Goal: Task Accomplishment & Management: Use online tool/utility

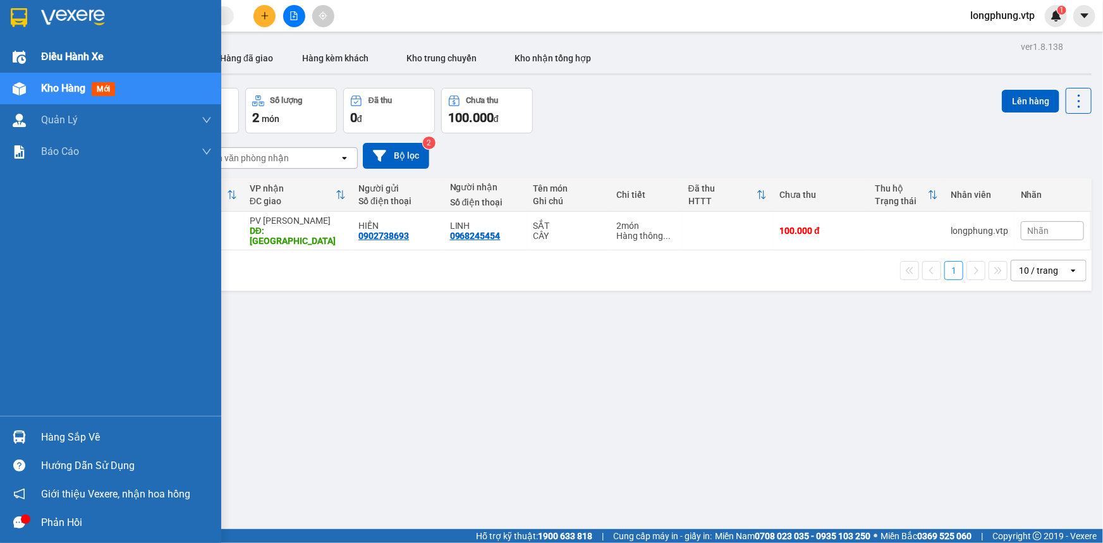
click at [25, 51] on div at bounding box center [19, 57] width 22 height 22
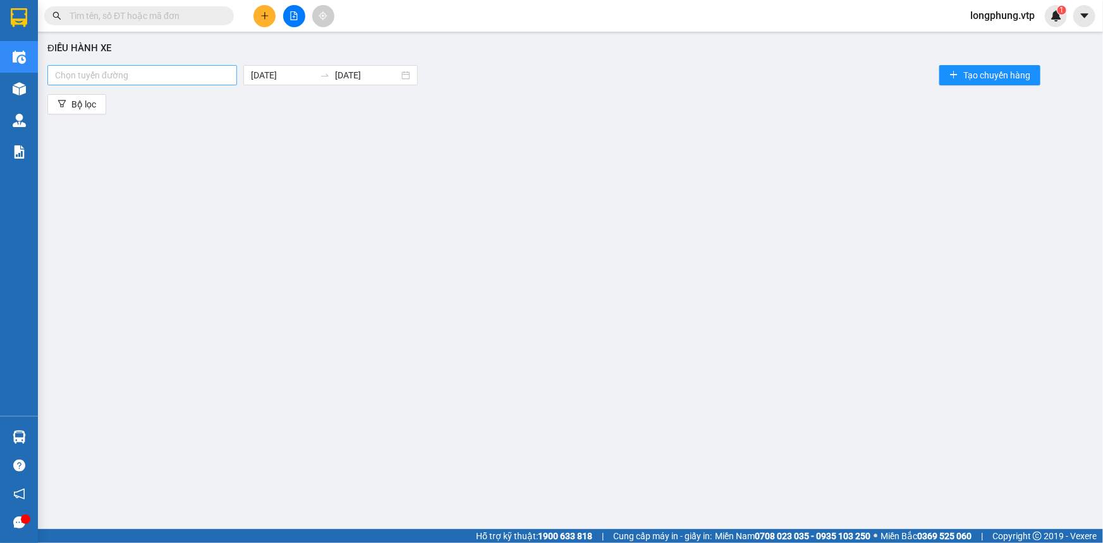
click at [148, 73] on div at bounding box center [142, 75] width 183 height 15
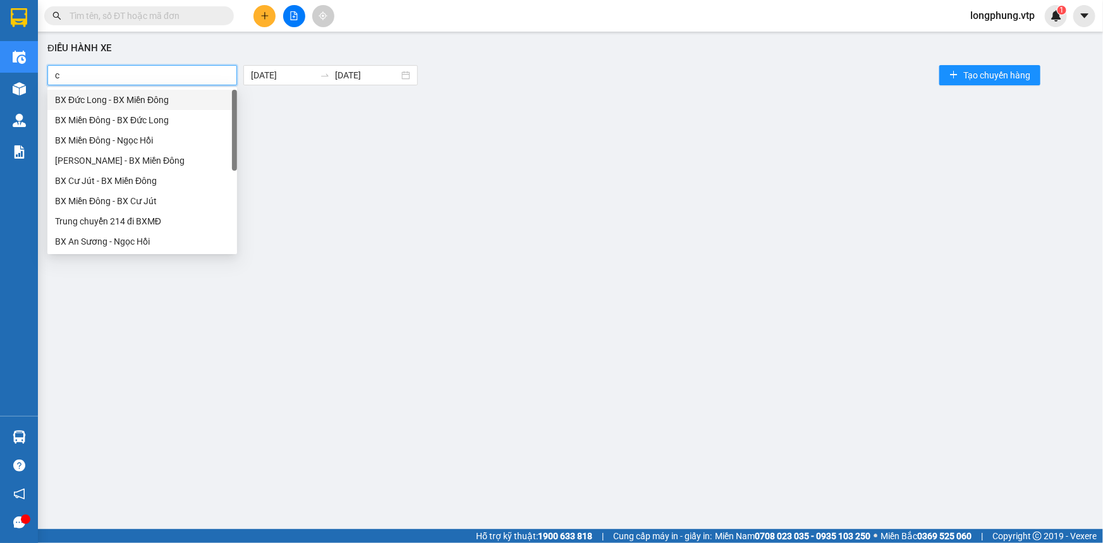
type input "cu"
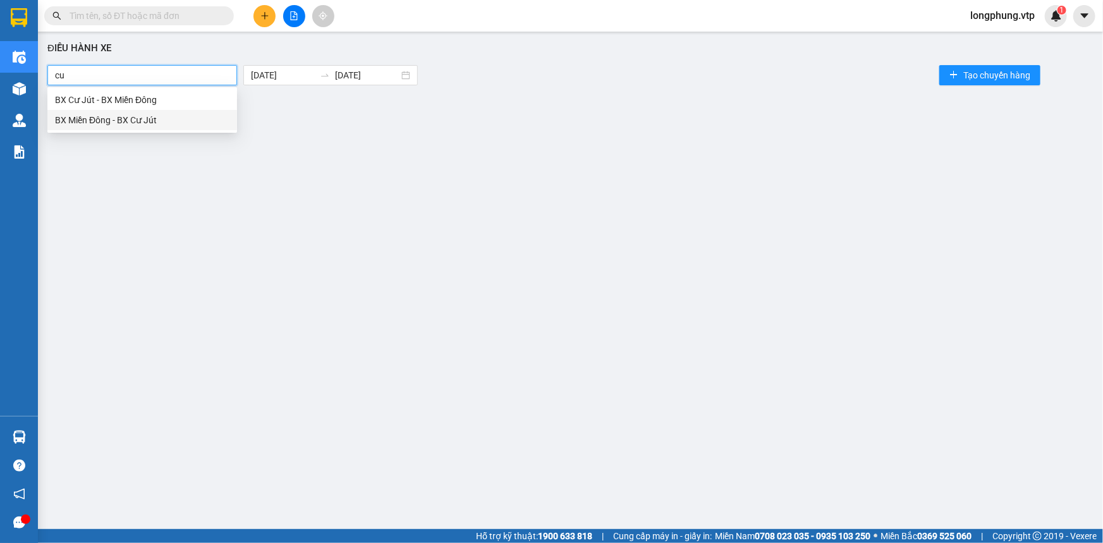
click at [145, 128] on div "BX Miền Đông - BX Cư Jút" at bounding box center [142, 120] width 190 height 20
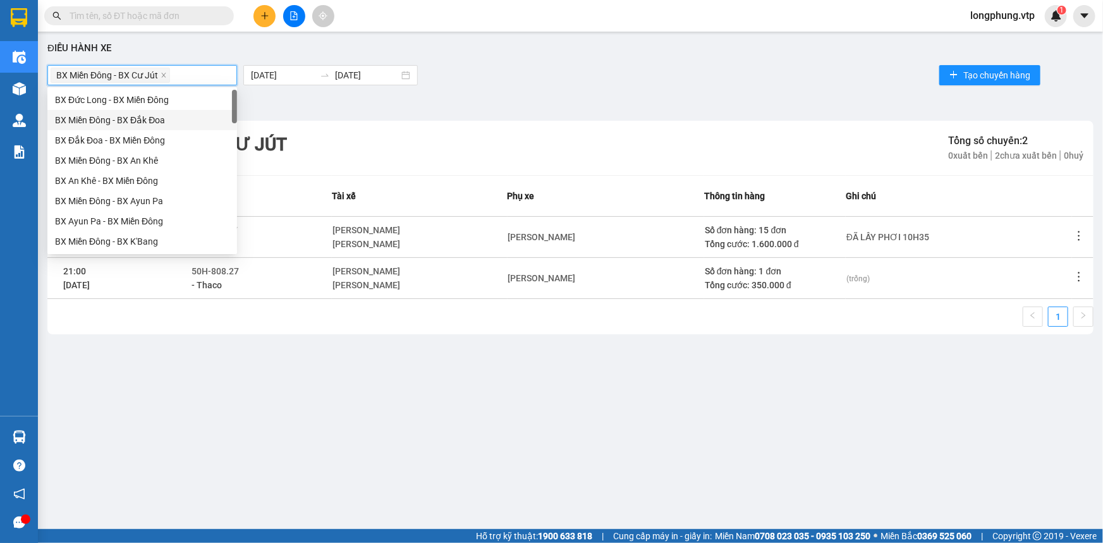
click at [653, 70] on div "BX Miền Đông - BX Cư Jút 15/08/2025 15/08/2025 Tạo chuyến hàng" at bounding box center [570, 75] width 1047 height 25
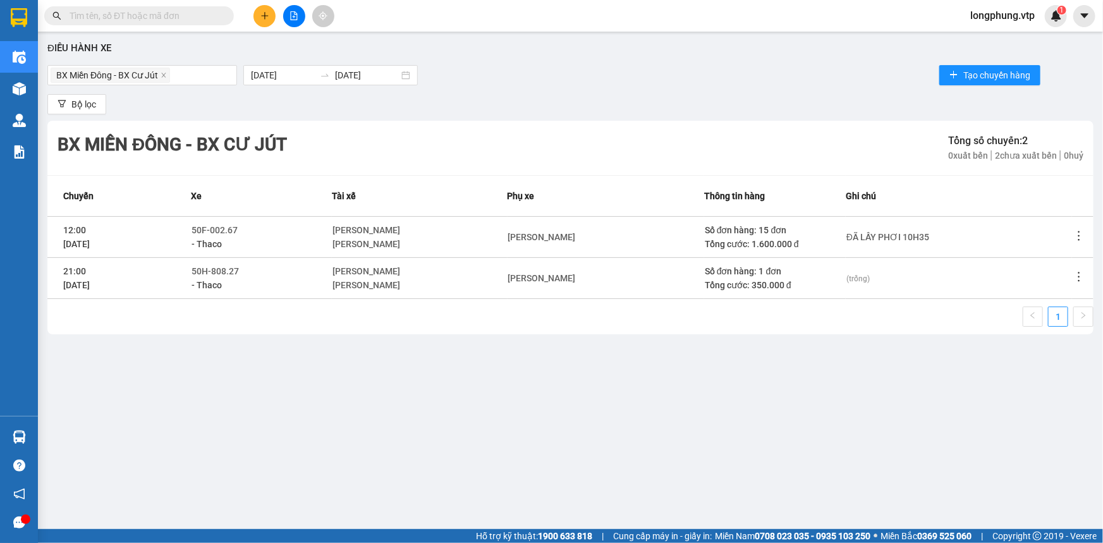
click at [1082, 236] on icon "more" at bounding box center [1079, 236] width 13 height 13
click at [1053, 288] on span "Xem phơi" at bounding box center [1047, 290] width 37 height 10
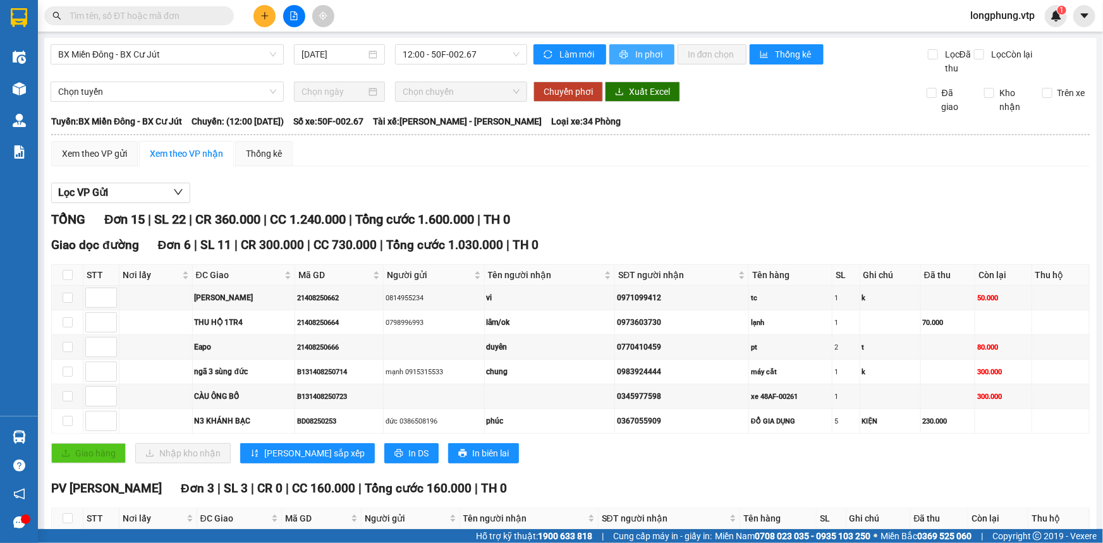
click at [625, 54] on button "In phơi" at bounding box center [642, 54] width 65 height 20
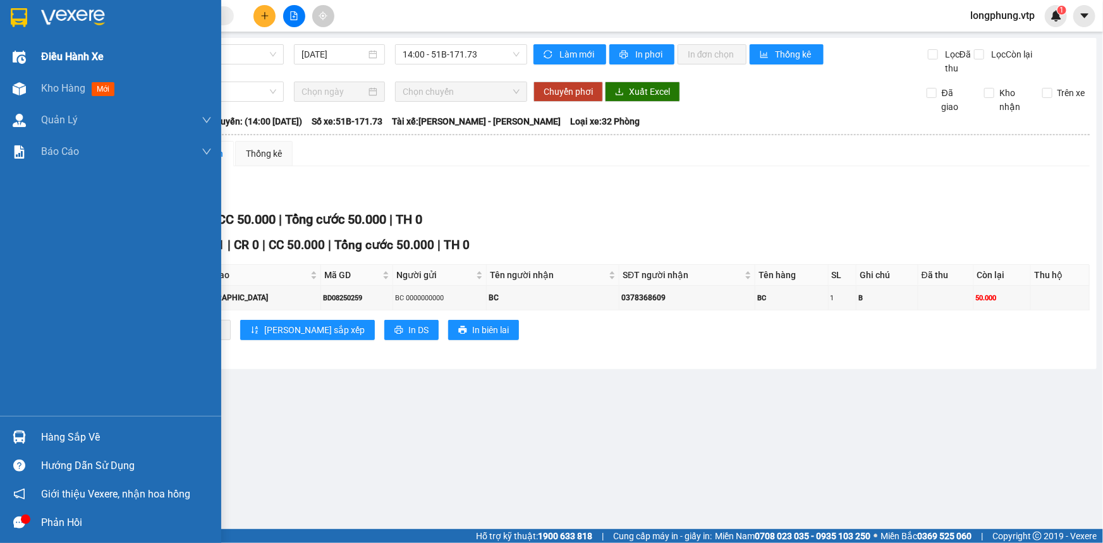
click at [117, 63] on div "Điều hành xe" at bounding box center [126, 57] width 171 height 32
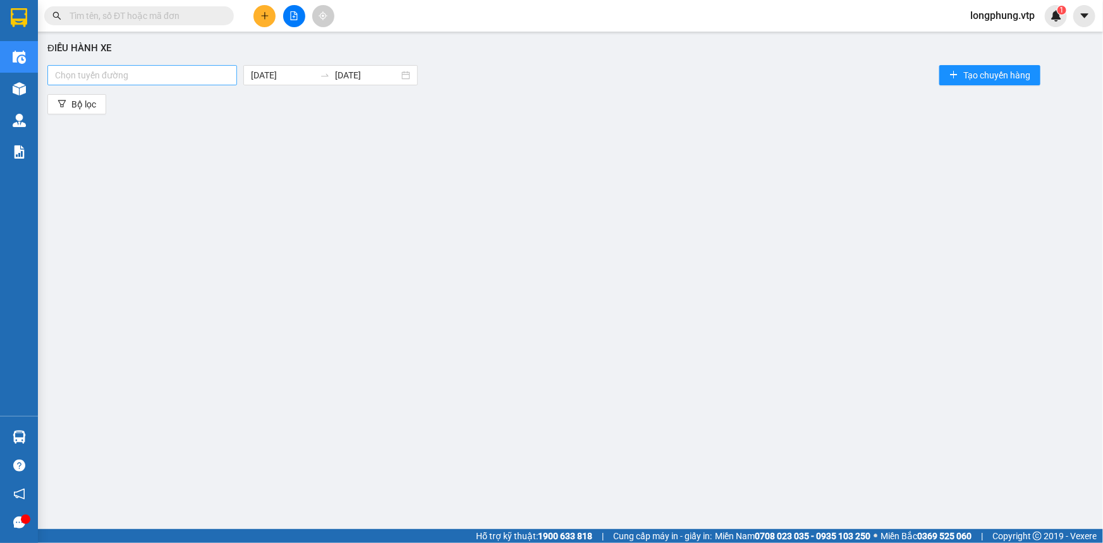
click at [190, 65] on div "Chọn tuyến đường" at bounding box center [142, 75] width 190 height 20
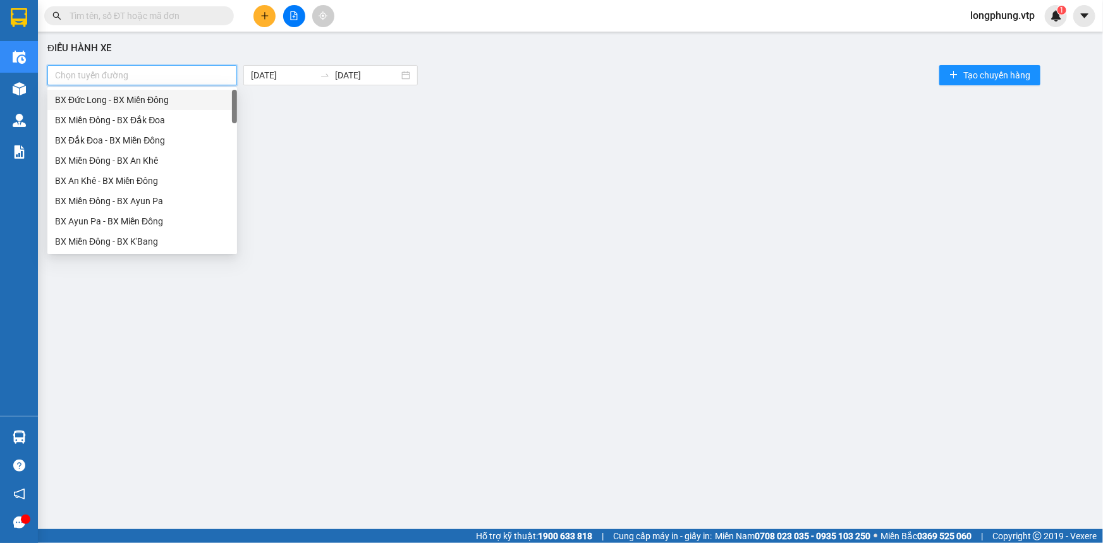
type input "a"
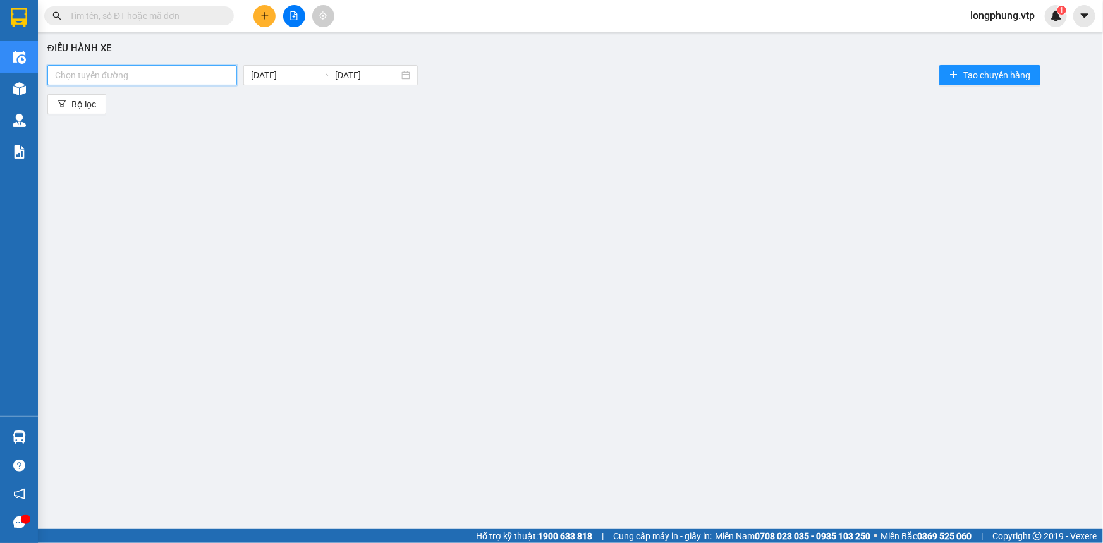
click at [88, 71] on div at bounding box center [142, 75] width 183 height 15
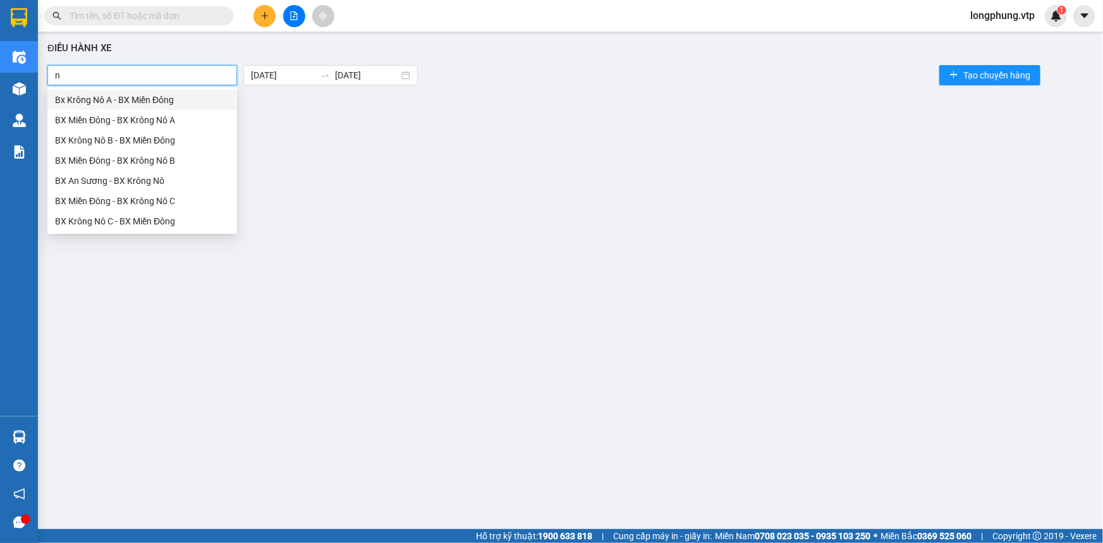
type input "nô"
click at [181, 120] on div "BX Miền Đông - BX Krông Nô A" at bounding box center [142, 120] width 175 height 14
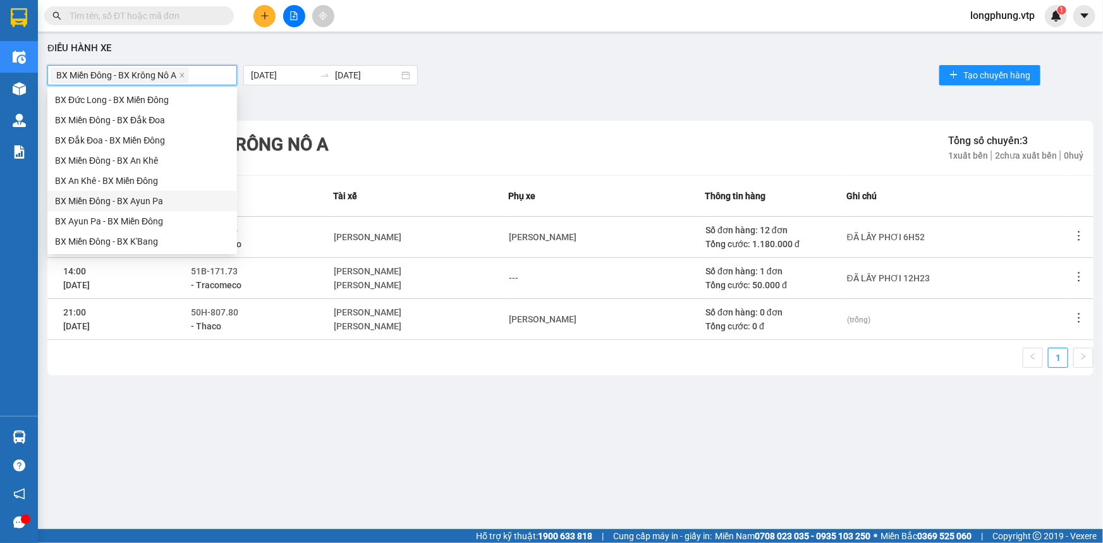
click at [500, 78] on div "BX Miền Đông - BX Krông Nô A 15/08/2025 15/08/2025 Tạo chuyến hàng" at bounding box center [570, 75] width 1047 height 25
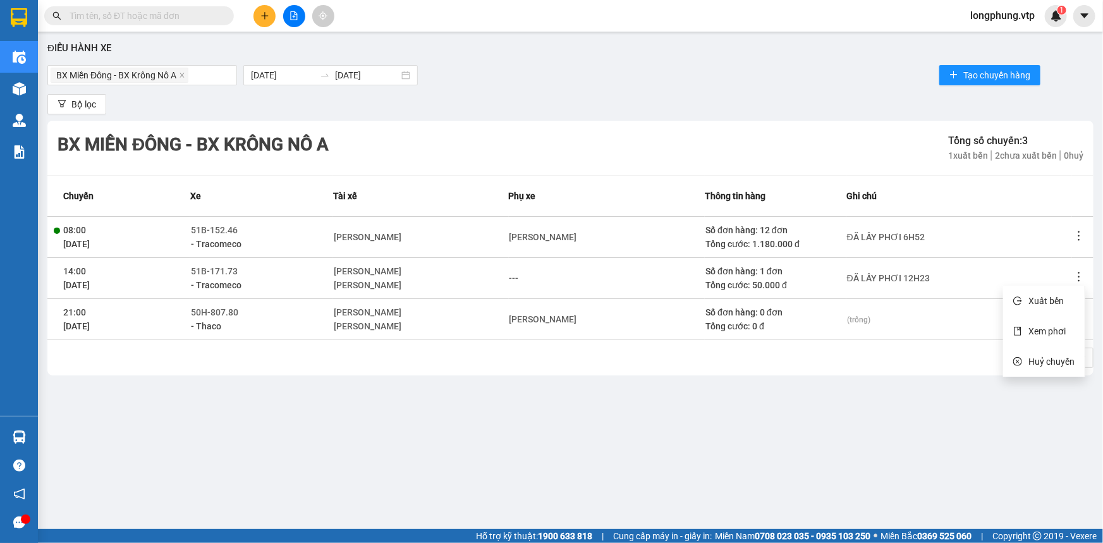
click at [1081, 280] on icon "more" at bounding box center [1079, 277] width 13 height 13
click at [1057, 331] on span "Xem phơi" at bounding box center [1047, 331] width 37 height 10
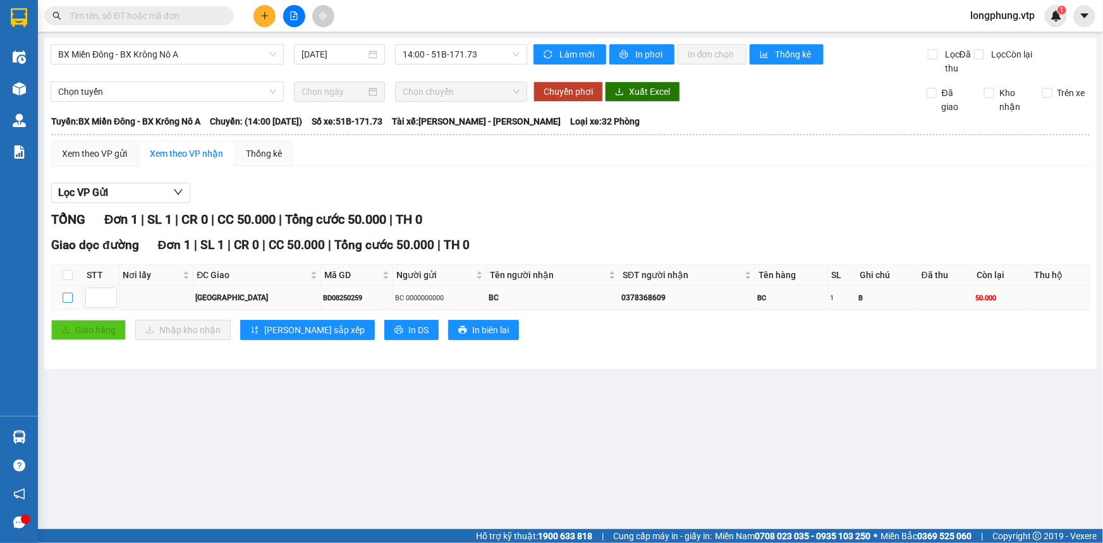
click at [66, 298] on input "checkbox" at bounding box center [68, 298] width 10 height 10
checkbox input "true"
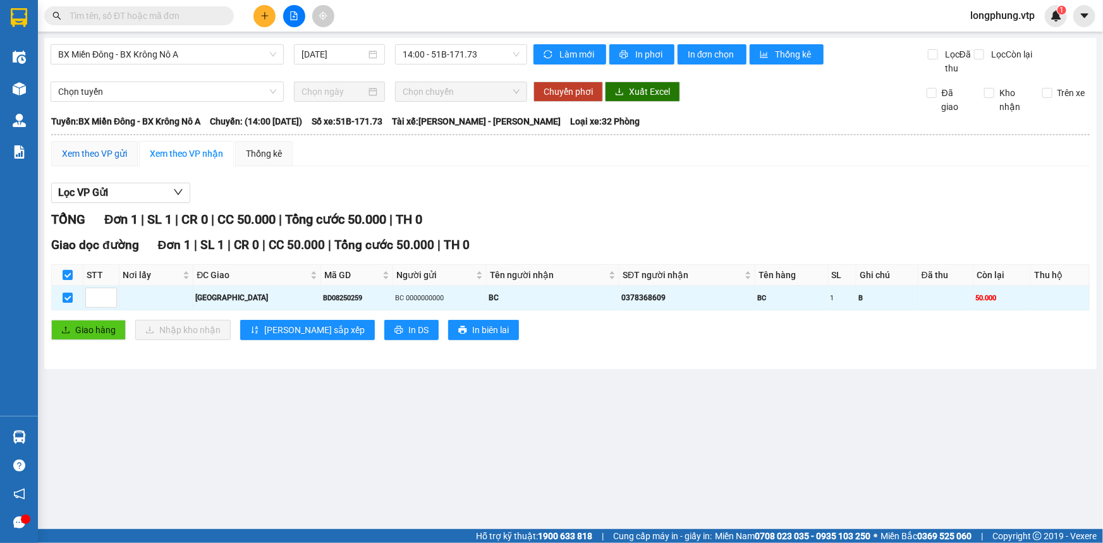
click at [86, 147] on div "Xem theo VP gửi" at bounding box center [94, 154] width 65 height 14
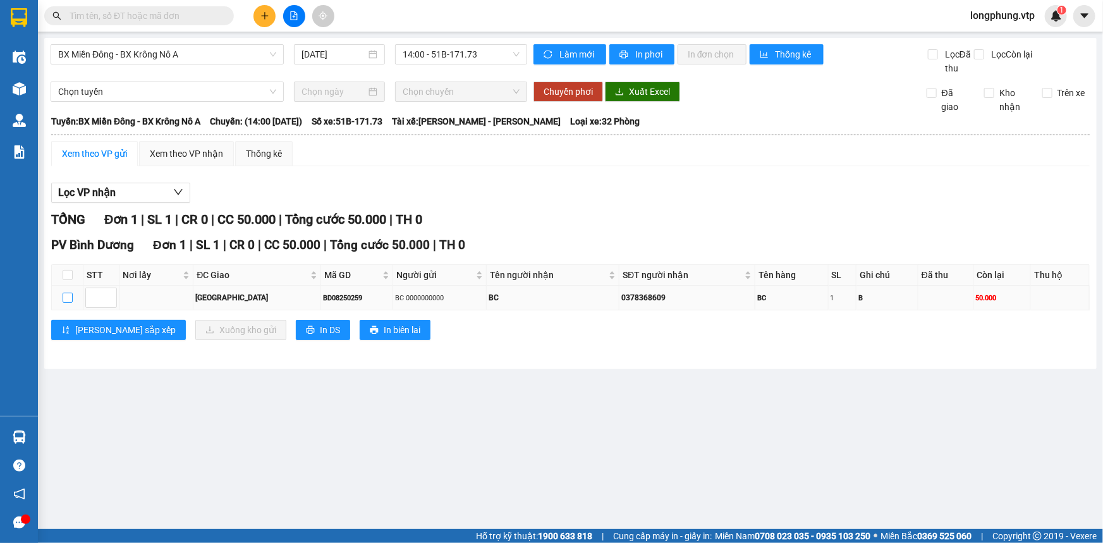
click at [64, 301] on input "checkbox" at bounding box center [68, 298] width 10 height 10
checkbox input "true"
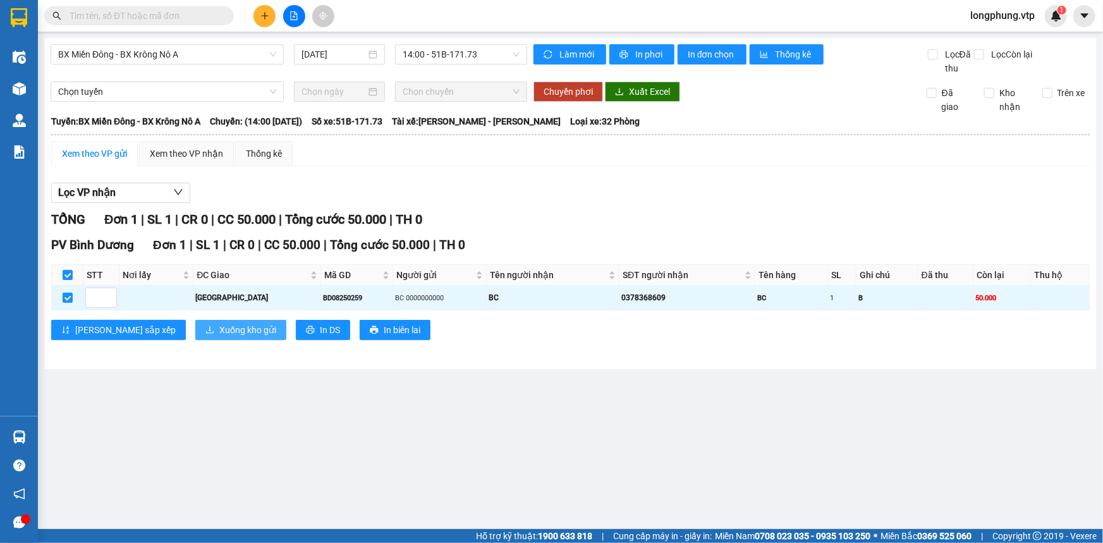
click at [219, 329] on span "Xuống kho gửi" at bounding box center [247, 330] width 57 height 14
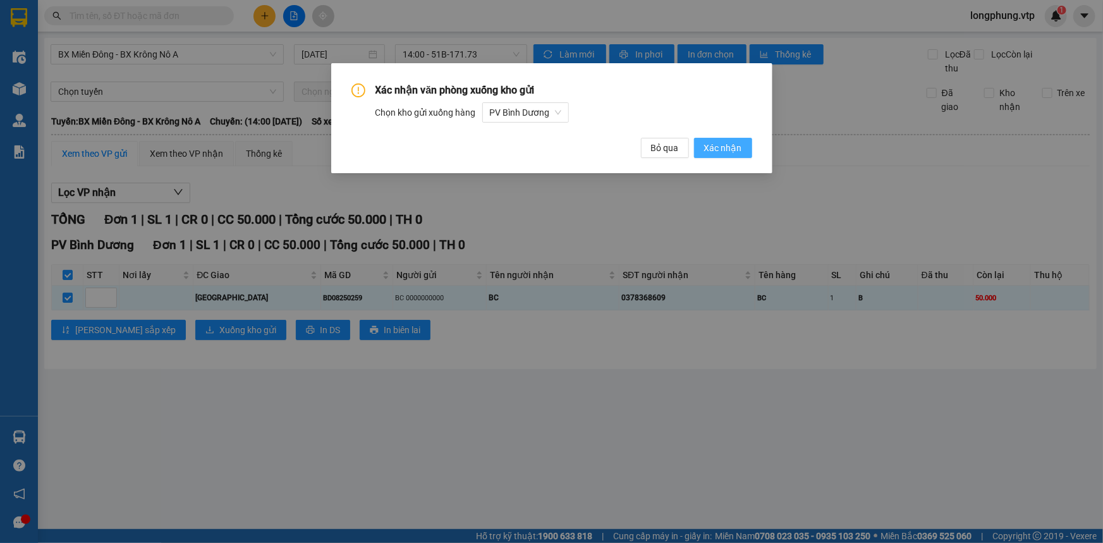
click at [733, 142] on span "Xác nhận" at bounding box center [723, 148] width 38 height 14
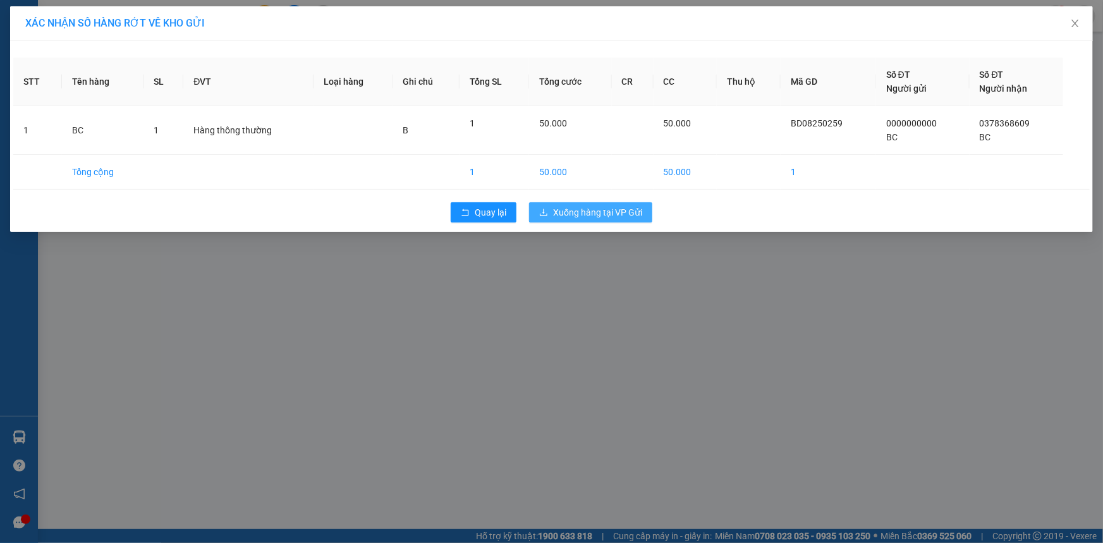
click at [606, 219] on button "Xuống hàng tại VP Gửi" at bounding box center [590, 212] width 123 height 20
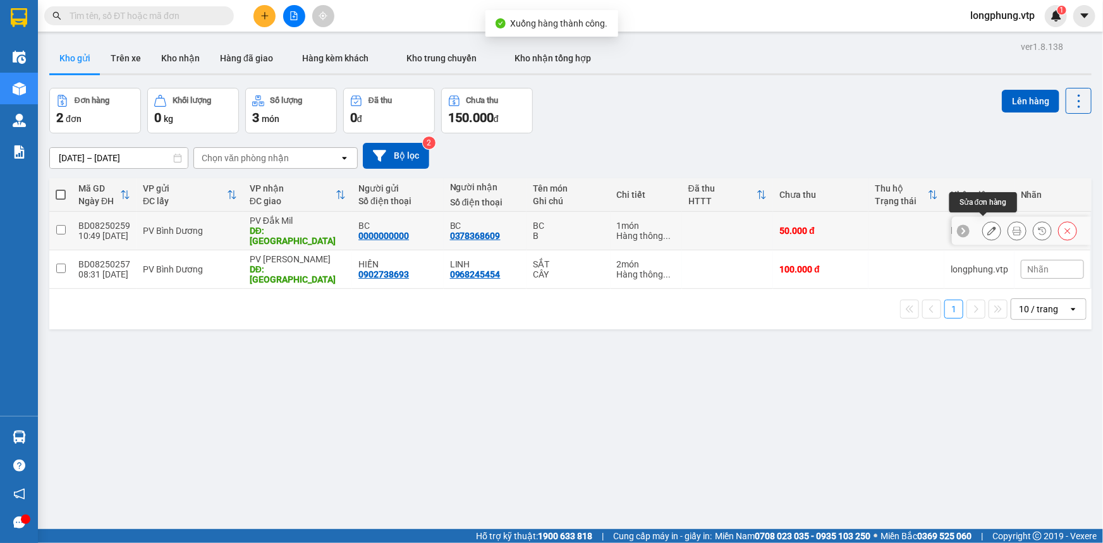
click at [983, 230] on button at bounding box center [992, 231] width 18 height 22
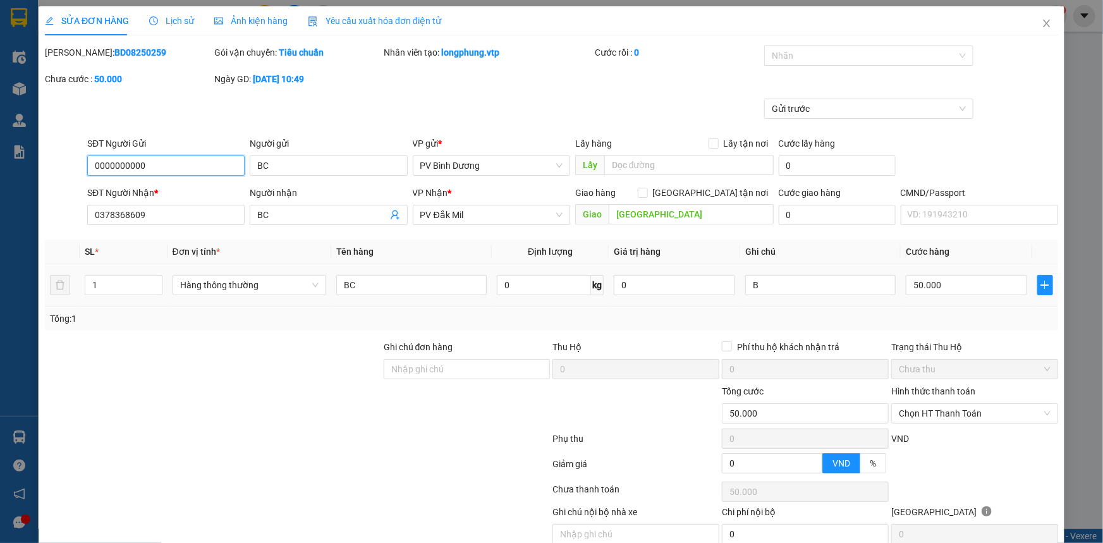
type input "2.500"
click at [959, 283] on input "50.000" at bounding box center [966, 285] width 121 height 20
type input "1"
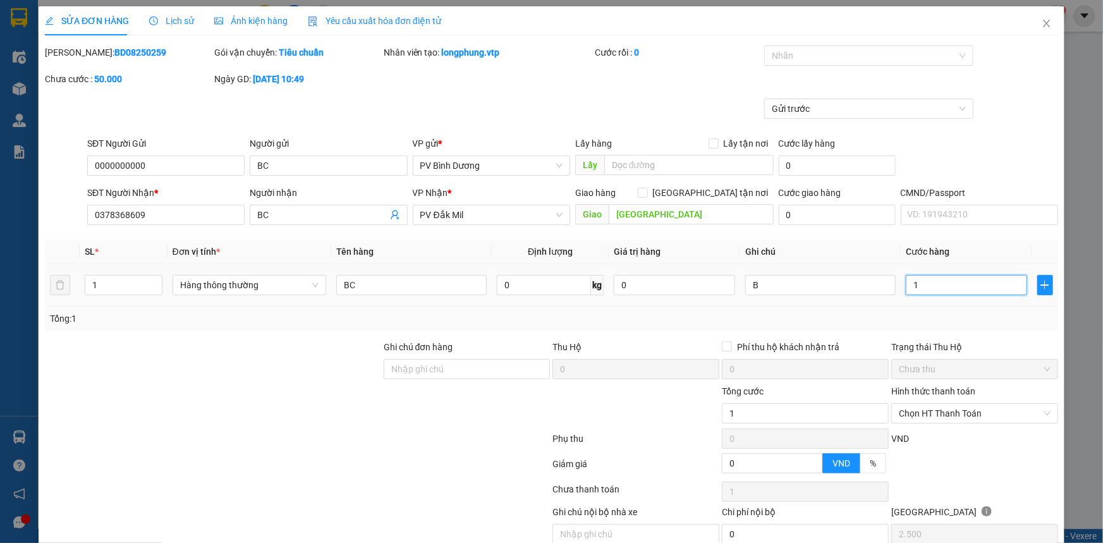
type input "10"
type input "100"
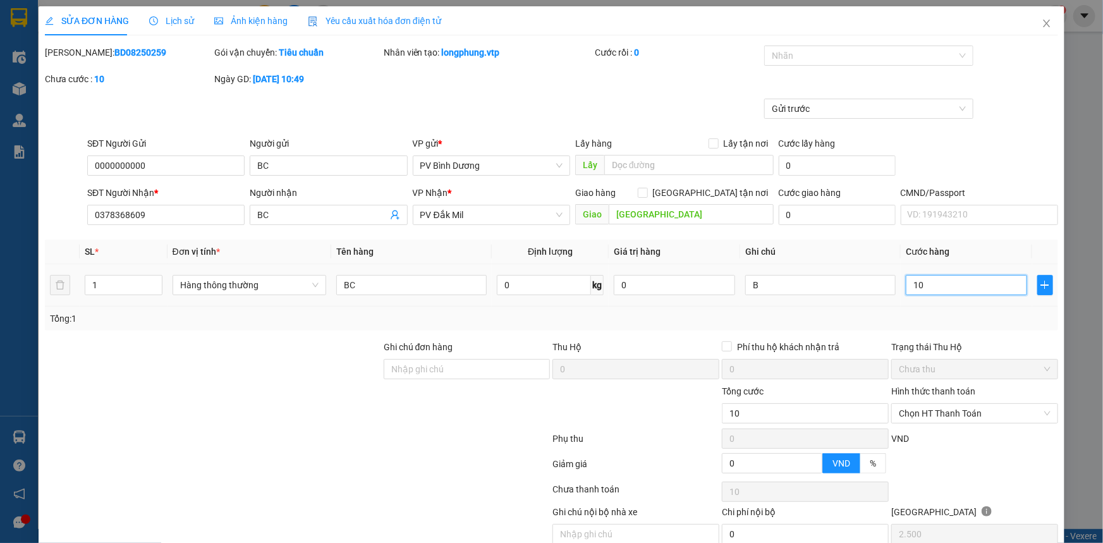
type input "100"
type input "1.000"
type input "10.000"
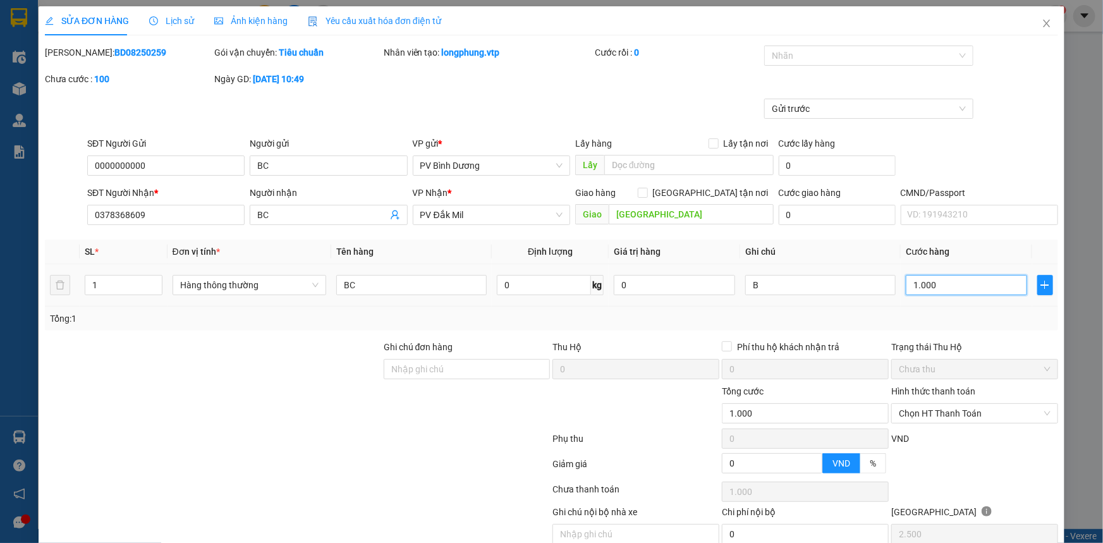
type input "10.000"
type input "100.000"
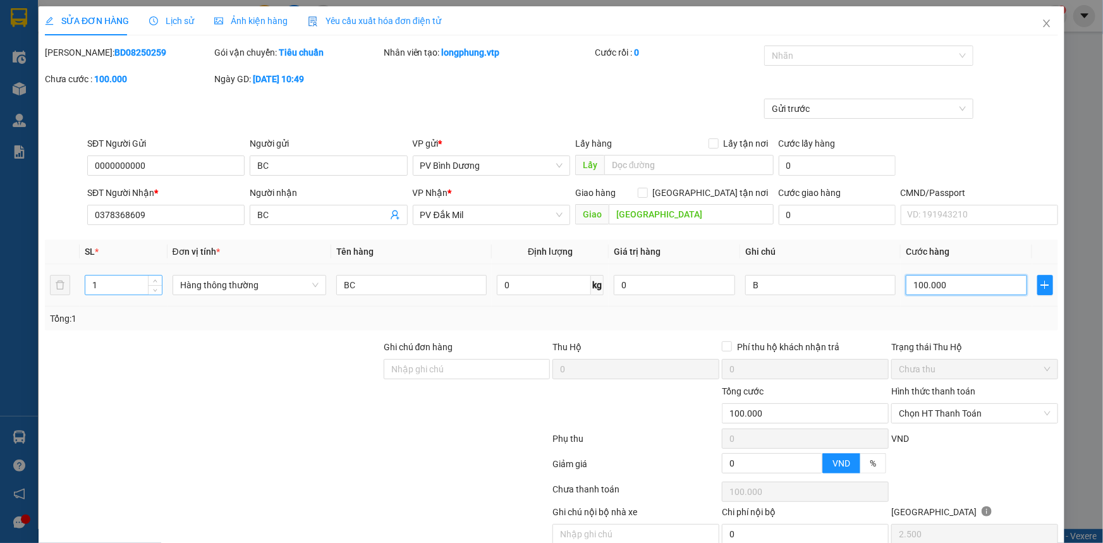
type input "100.000"
click at [107, 286] on input "1" at bounding box center [123, 285] width 77 height 19
type input "2"
click at [295, 331] on div "Total Paid Fee 0 Total UnPaid Fee 50.000 Cash Collection Total Fee Mã ĐH: BD082…" at bounding box center [552, 310] width 1014 height 529
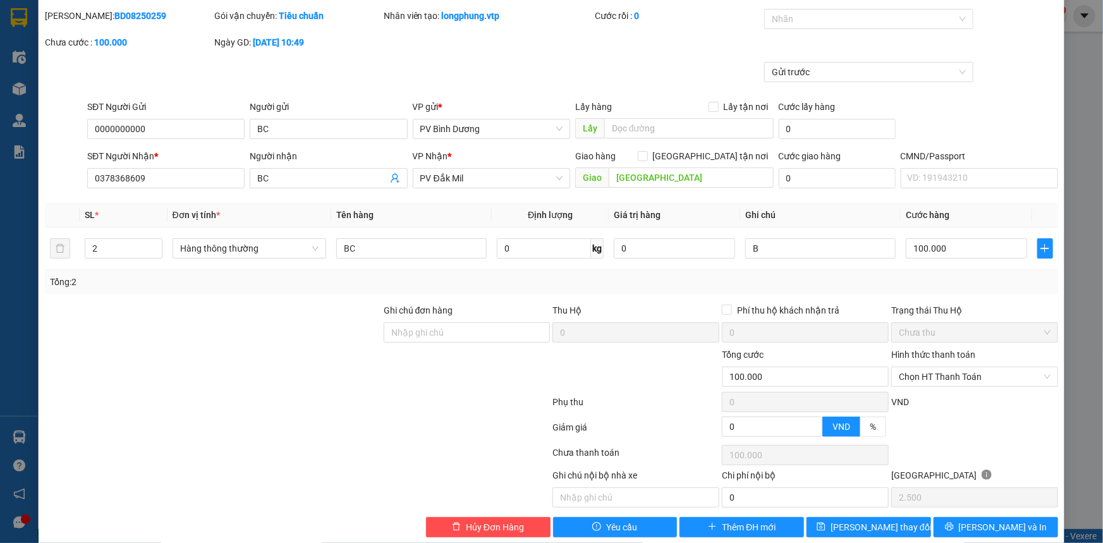
scroll to position [54, 0]
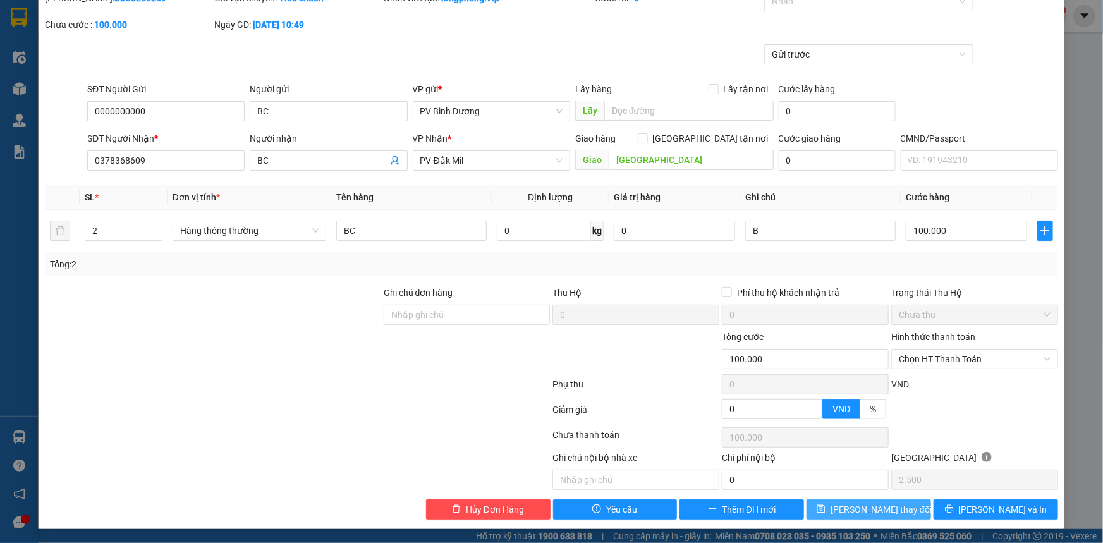
click at [887, 505] on span "Lưu thay đổi" at bounding box center [881, 510] width 101 height 14
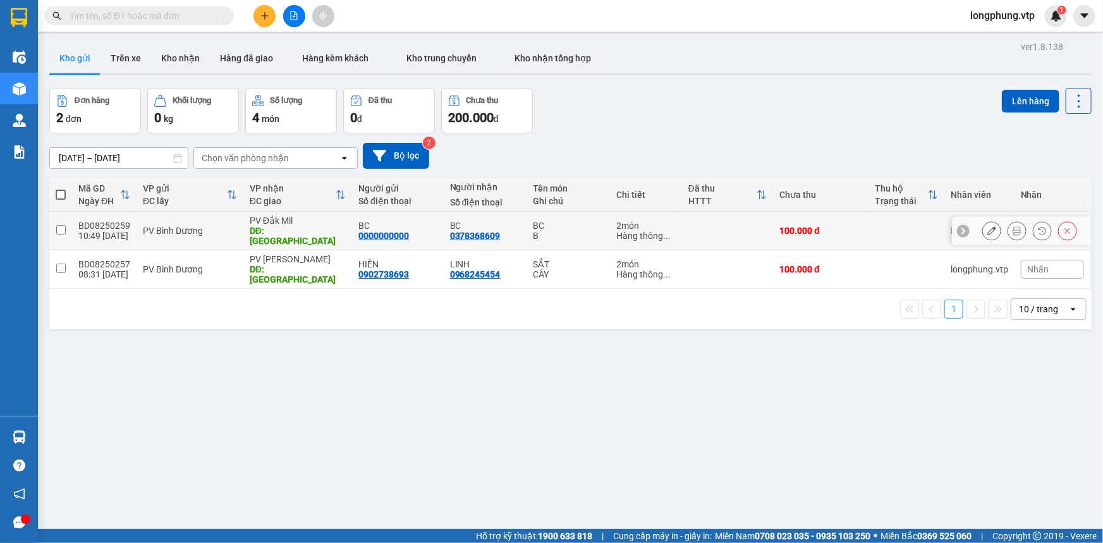
click at [60, 225] on input "checkbox" at bounding box center [60, 229] width 9 height 9
checkbox input "true"
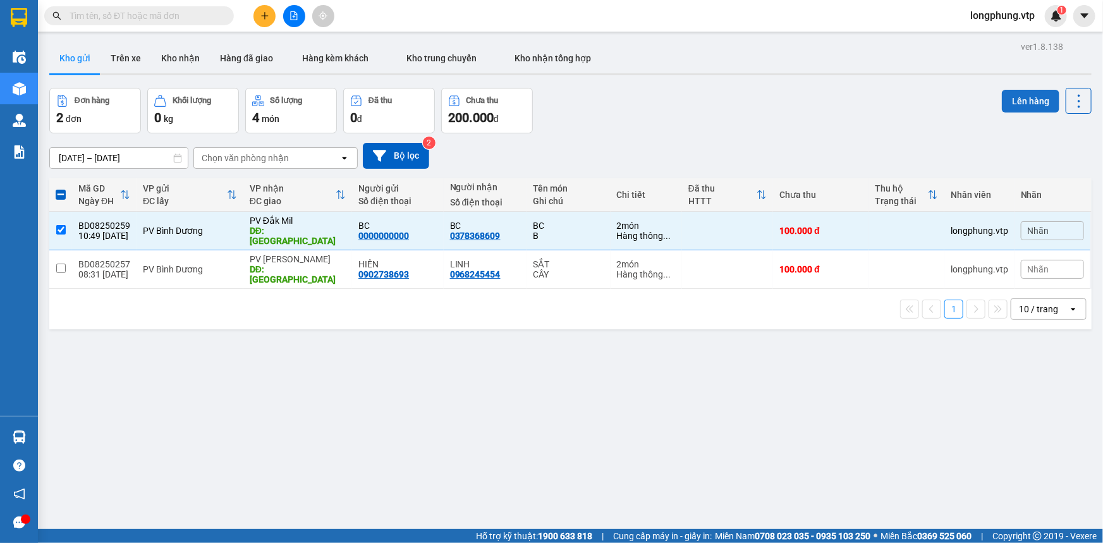
click at [1009, 97] on button "Lên hàng" at bounding box center [1031, 101] width 58 height 23
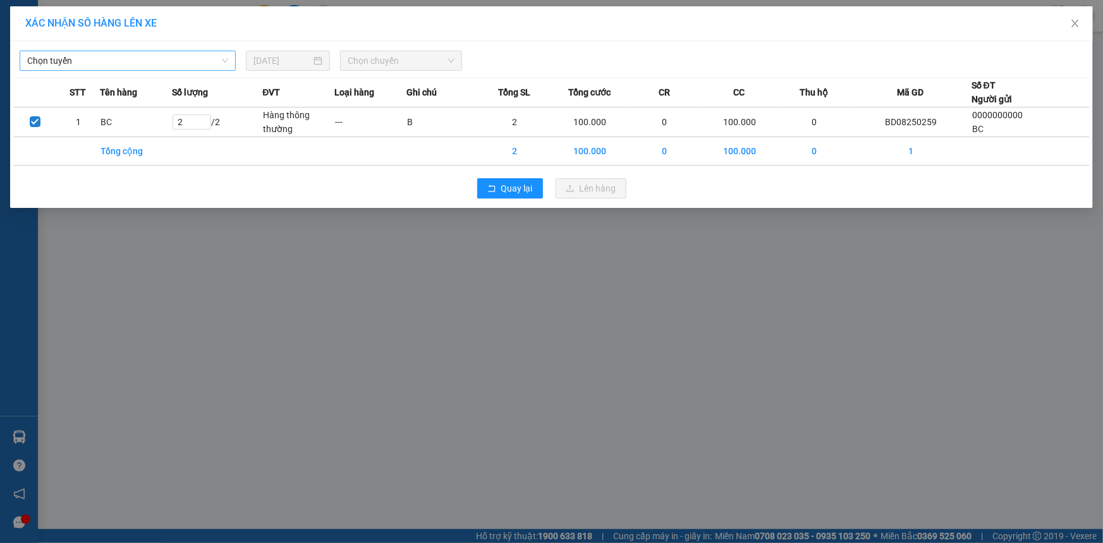
click at [160, 60] on span "Chọn tuyến" at bounding box center [127, 60] width 201 height 19
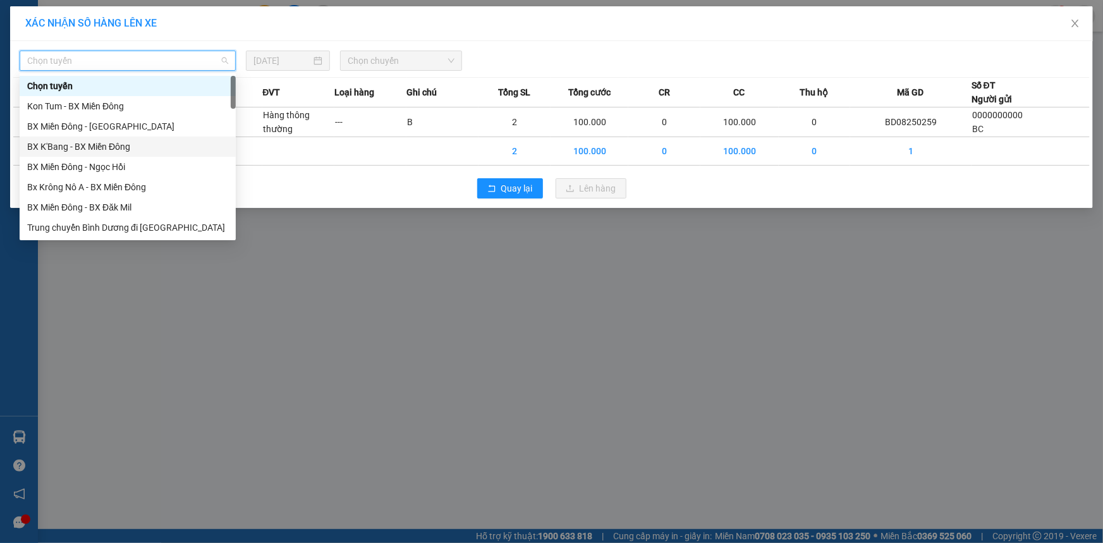
type input "a"
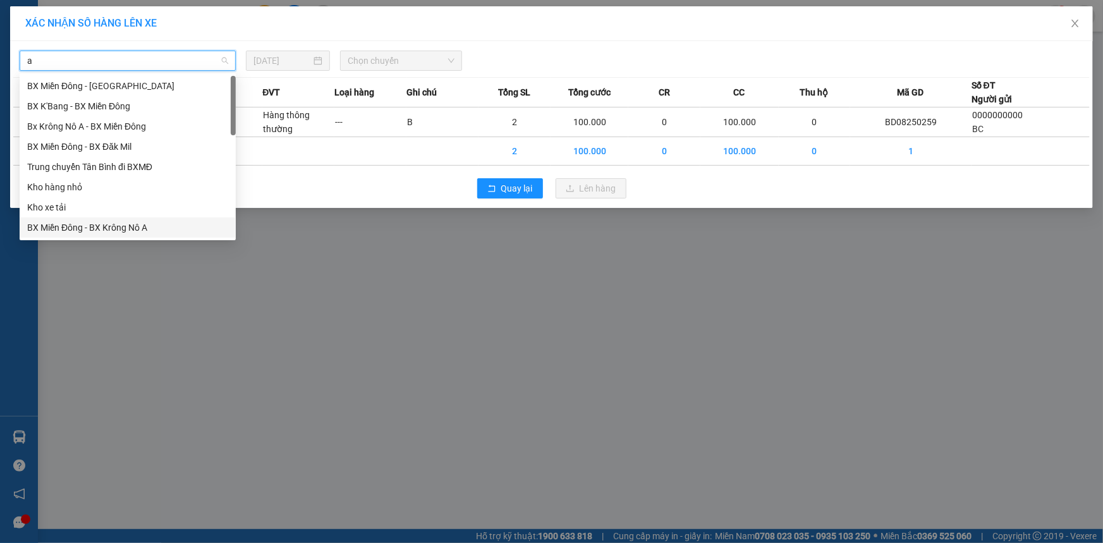
click at [145, 230] on div "BX Miền Đông - BX Krông Nô A" at bounding box center [127, 228] width 201 height 14
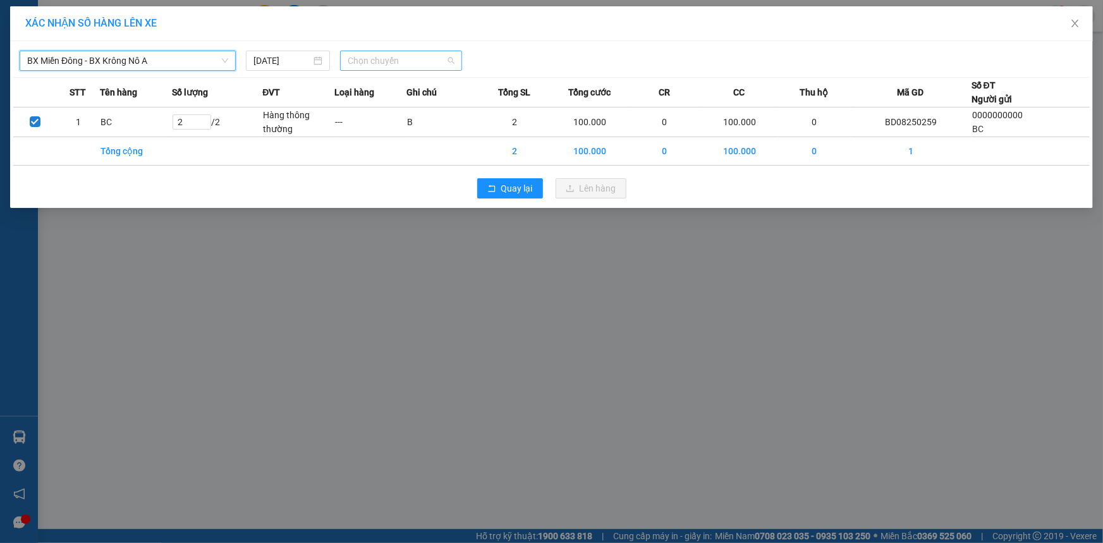
click at [441, 66] on span "Chọn chuyến" at bounding box center [401, 60] width 107 height 19
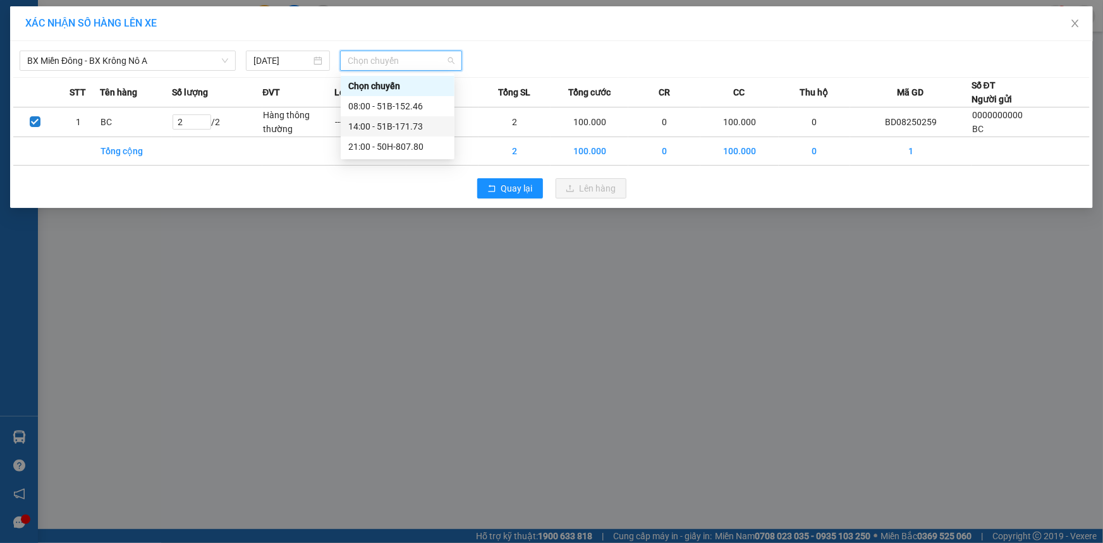
click at [391, 130] on div "14:00 - 51B-171.73" at bounding box center [397, 127] width 99 height 14
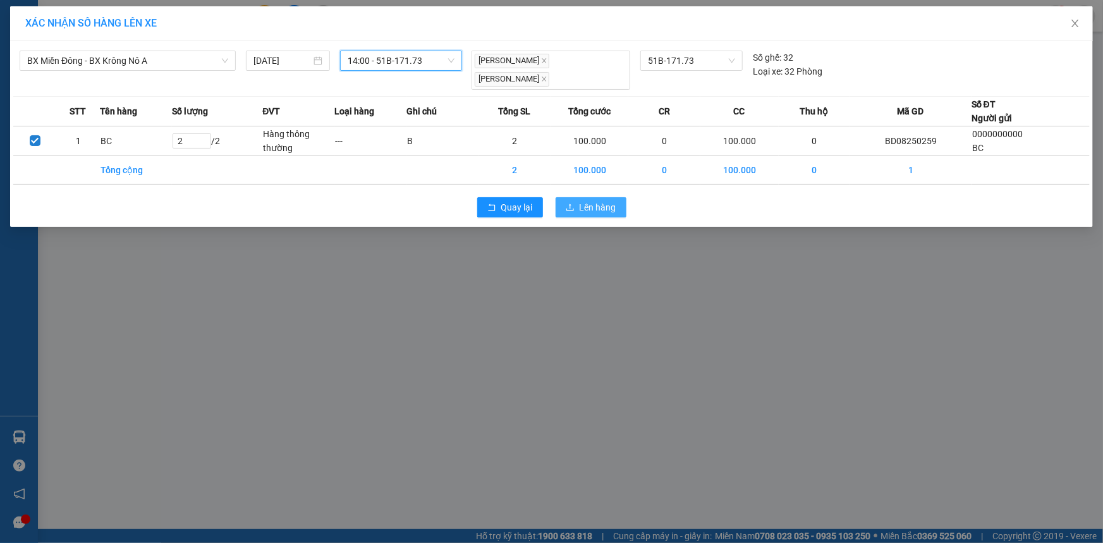
click at [586, 208] on span "Lên hàng" at bounding box center [598, 207] width 37 height 14
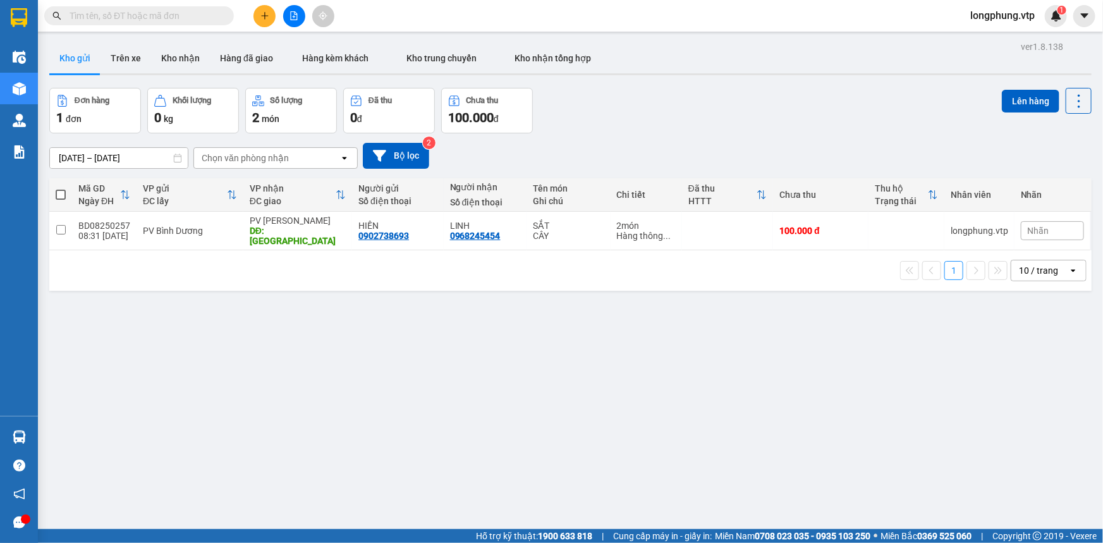
click at [118, 27] on div "Kết quả tìm kiếm ( 0 ) Bộ lọc No Data longphung.vtp 1" at bounding box center [551, 16] width 1103 height 32
click at [113, 14] on input "text" at bounding box center [144, 16] width 149 height 14
paste input "0932221362"
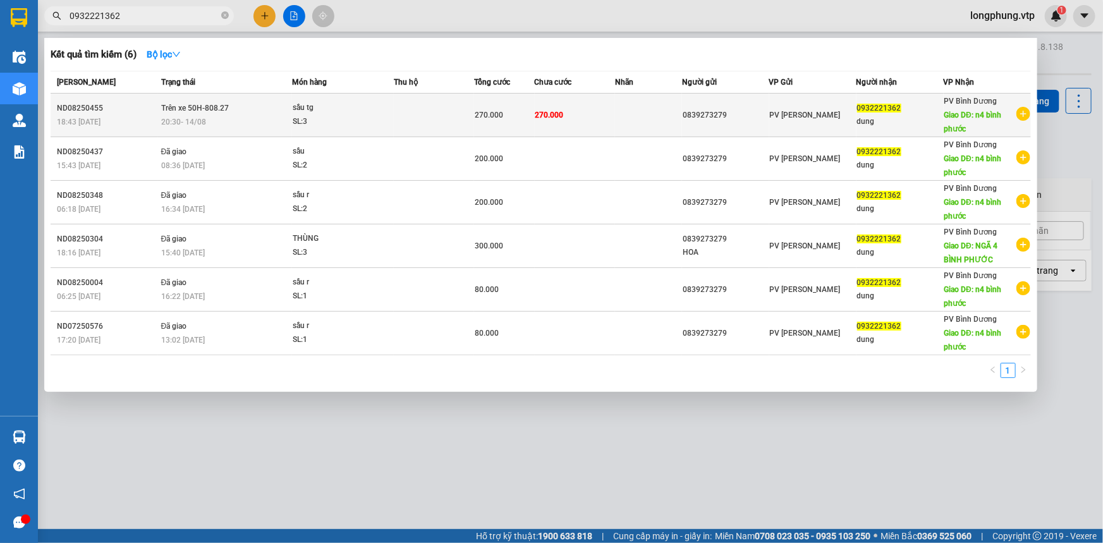
type input "0932221362"
click at [350, 126] on div "SL: 3" at bounding box center [340, 122] width 95 height 14
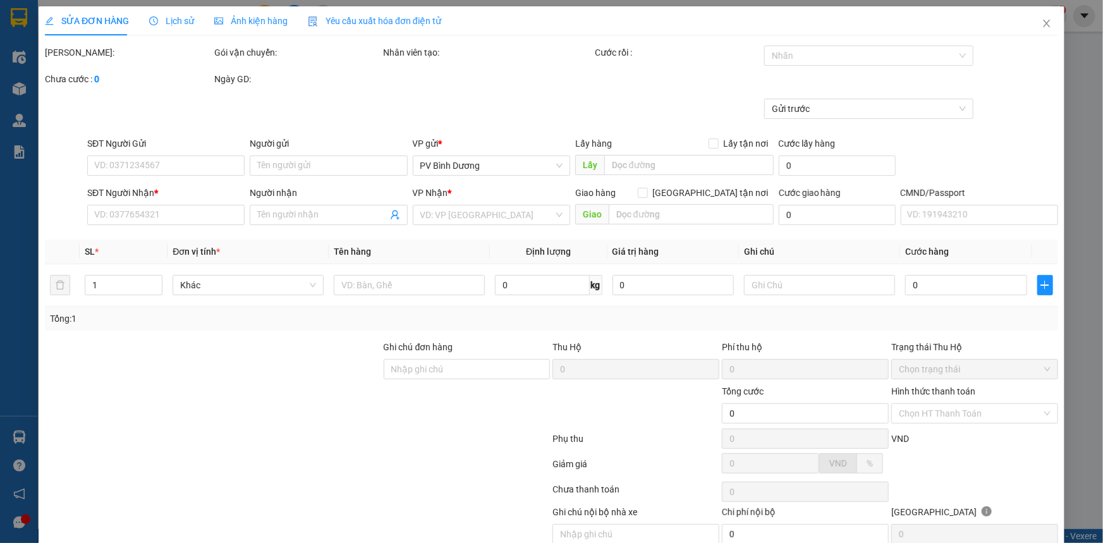
type input "0839273279"
type input "0932221362"
type input "dung"
type input "n4 bình phước"
type input "270.000"
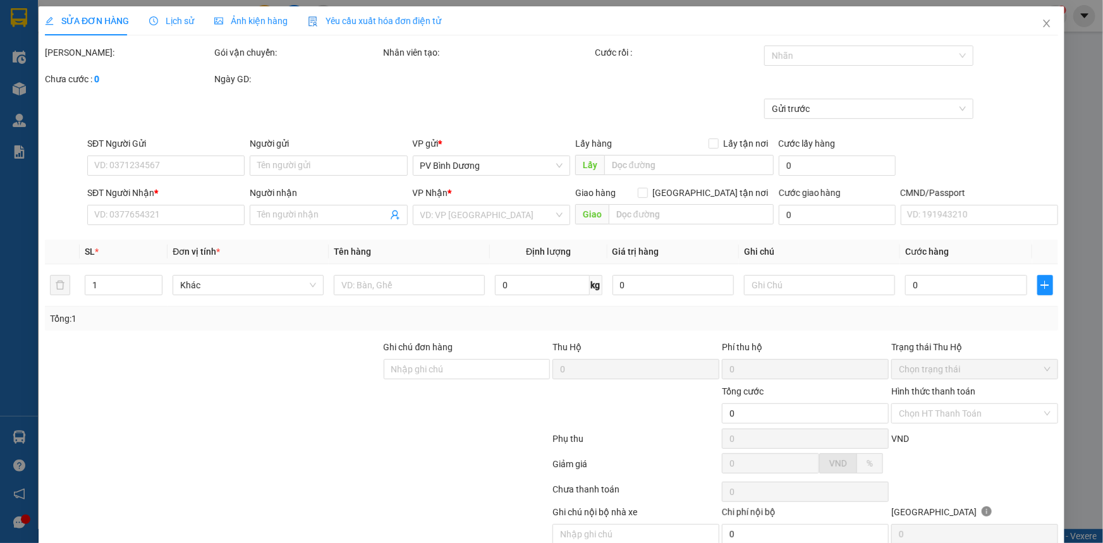
type input "270.000"
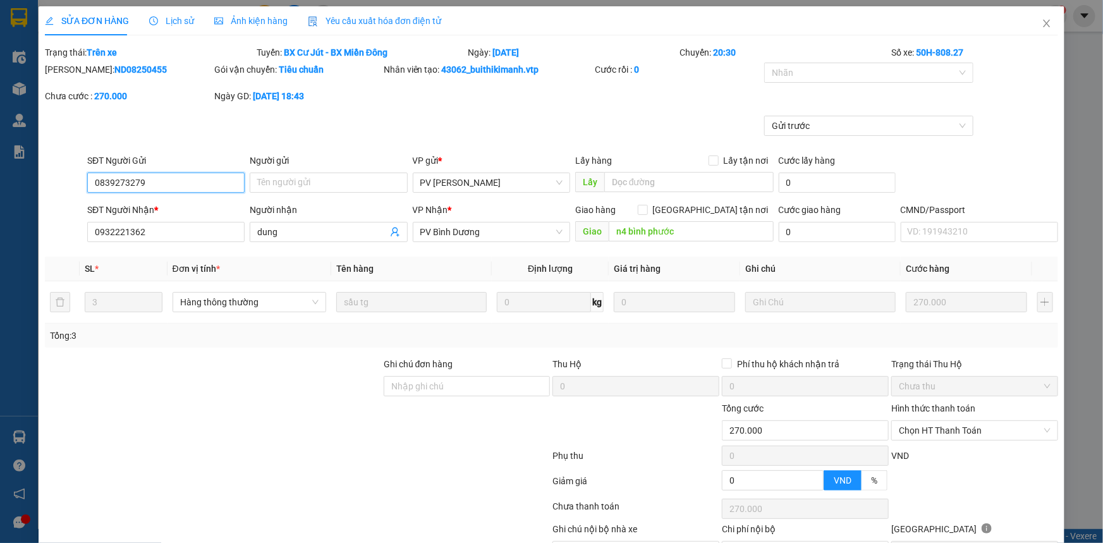
type input "13.500"
click at [1042, 20] on icon "close" at bounding box center [1047, 23] width 10 height 10
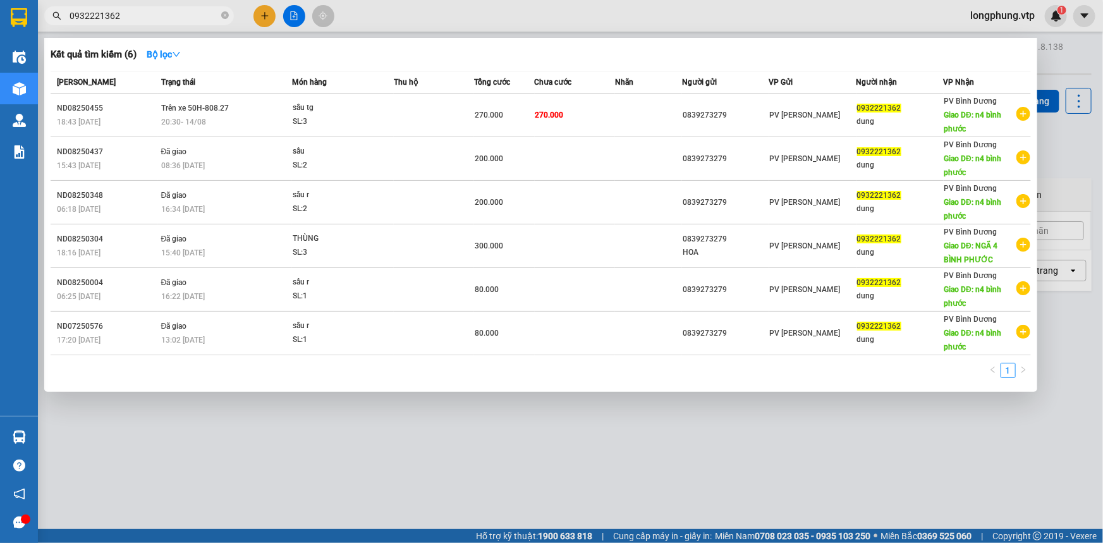
click at [148, 15] on input "0932221362" at bounding box center [144, 16] width 149 height 14
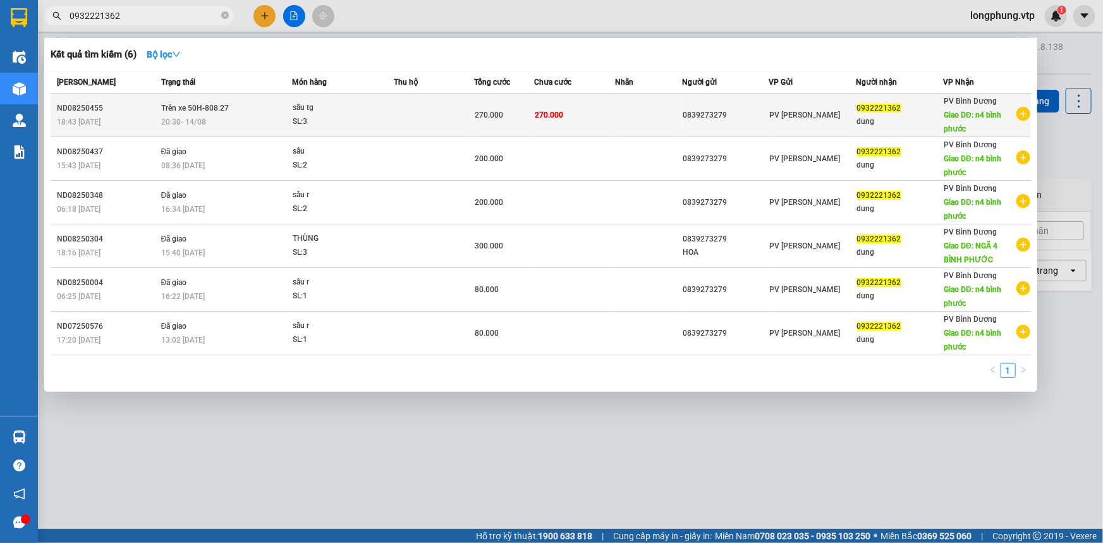
click at [903, 95] on td "0932221362 dung" at bounding box center [900, 116] width 87 height 44
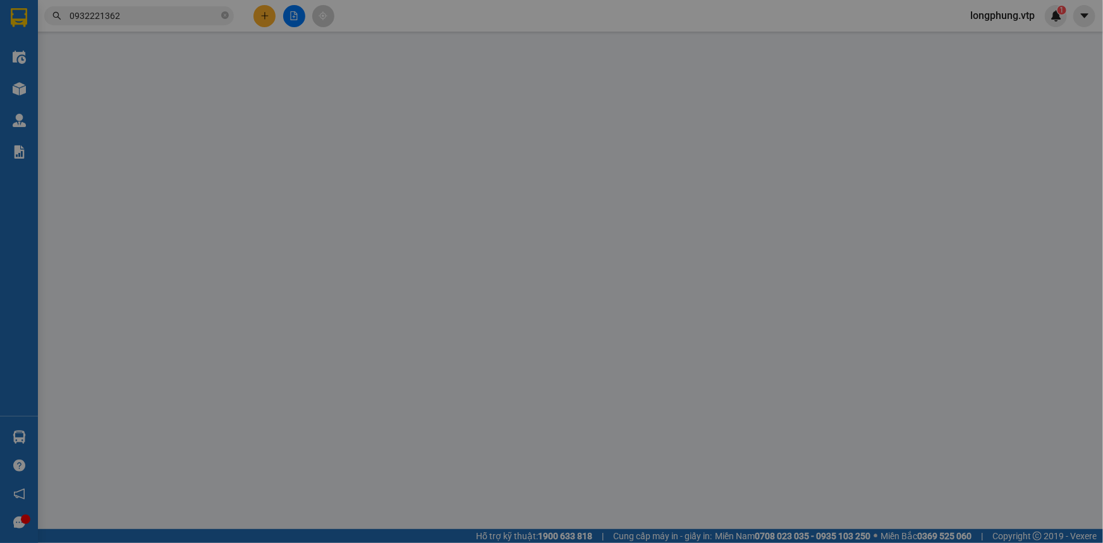
type input "0839273279"
type input "0932221362"
type input "dung"
type input "n4 bình phước"
type input "270.000"
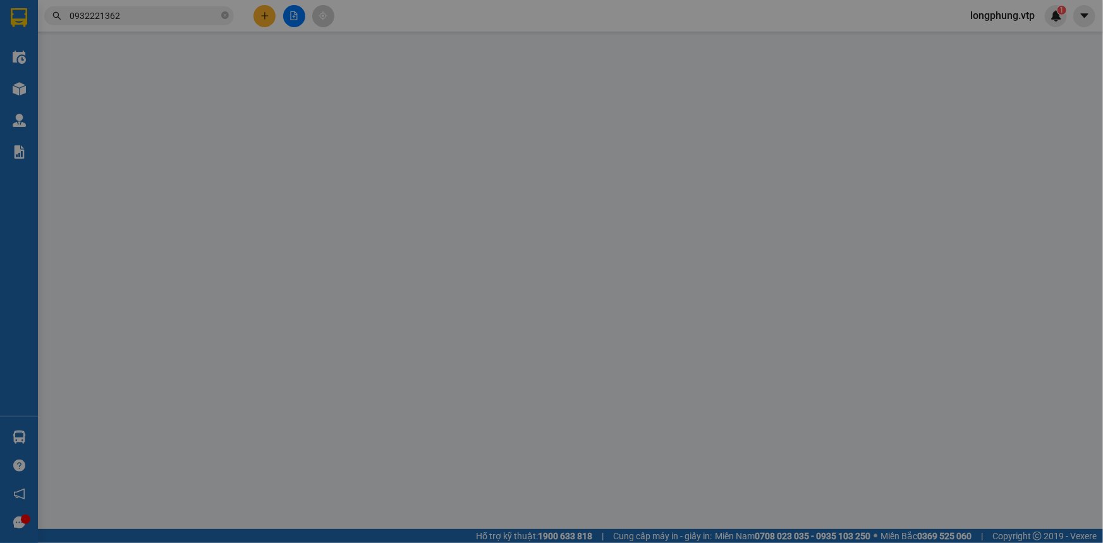
type input "270.000"
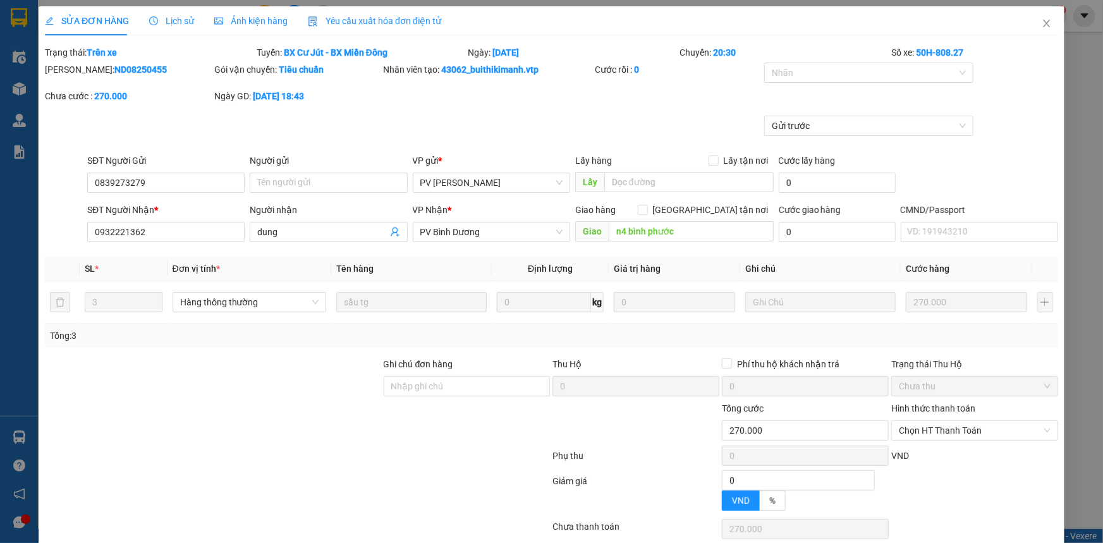
type input "13.500"
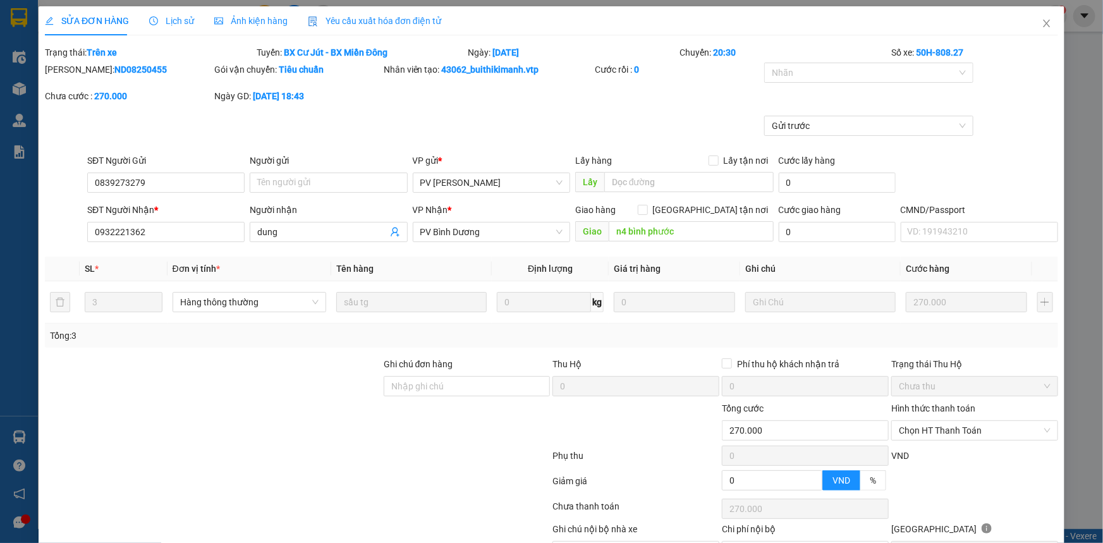
click at [152, 23] on icon "clock-circle" at bounding box center [153, 20] width 9 height 9
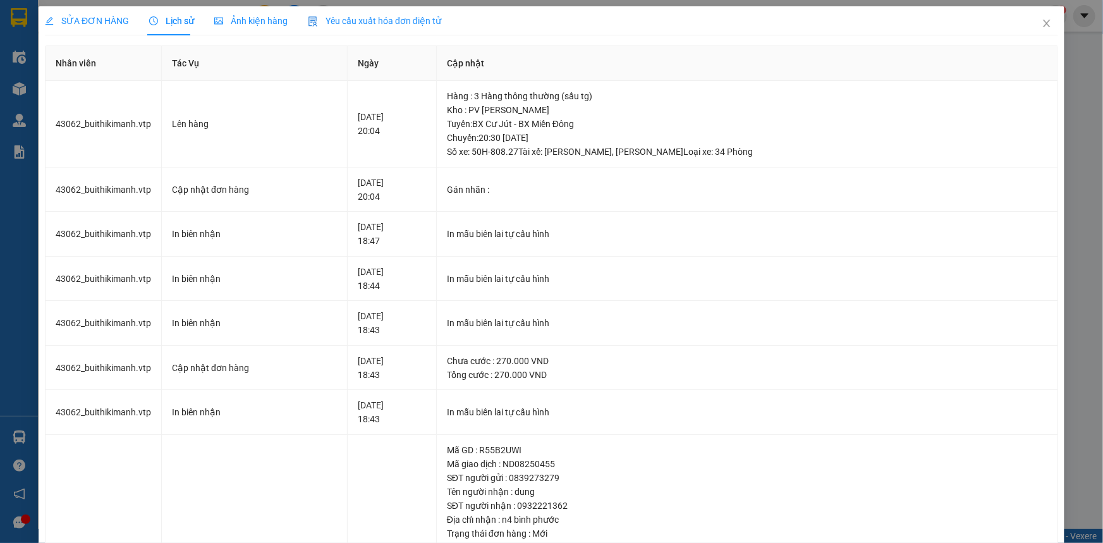
click at [88, 25] on span "SỬA ĐƠN HÀNG" at bounding box center [87, 21] width 84 height 10
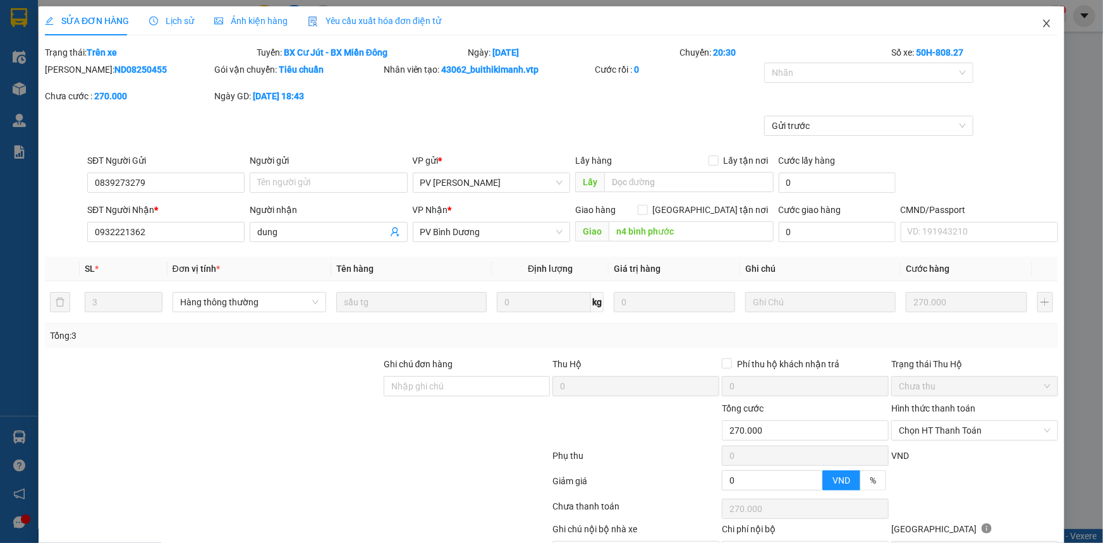
click at [1042, 25] on icon "close" at bounding box center [1047, 23] width 10 height 10
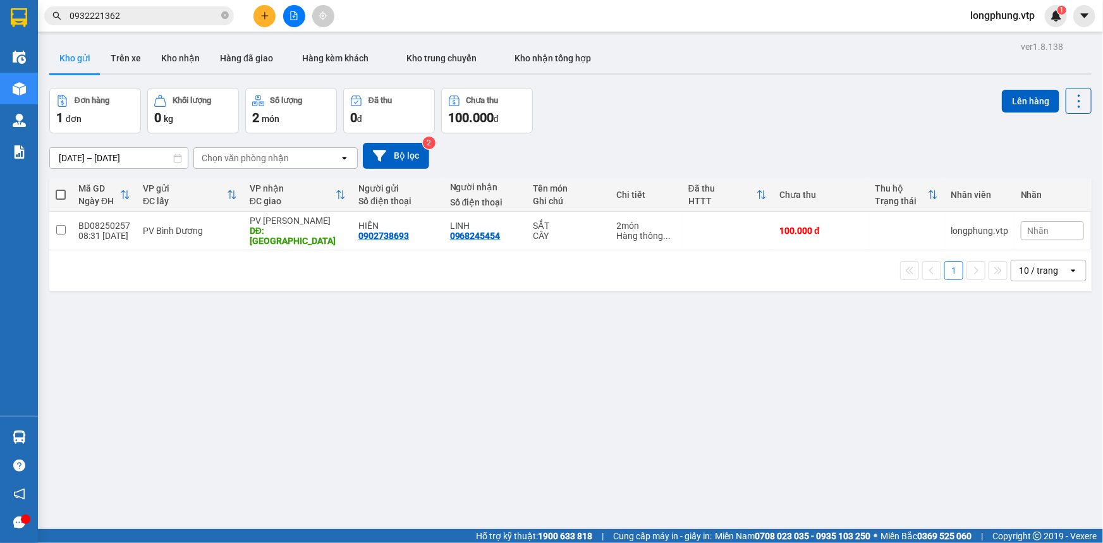
click at [140, 16] on input "0932221362" at bounding box center [144, 16] width 149 height 14
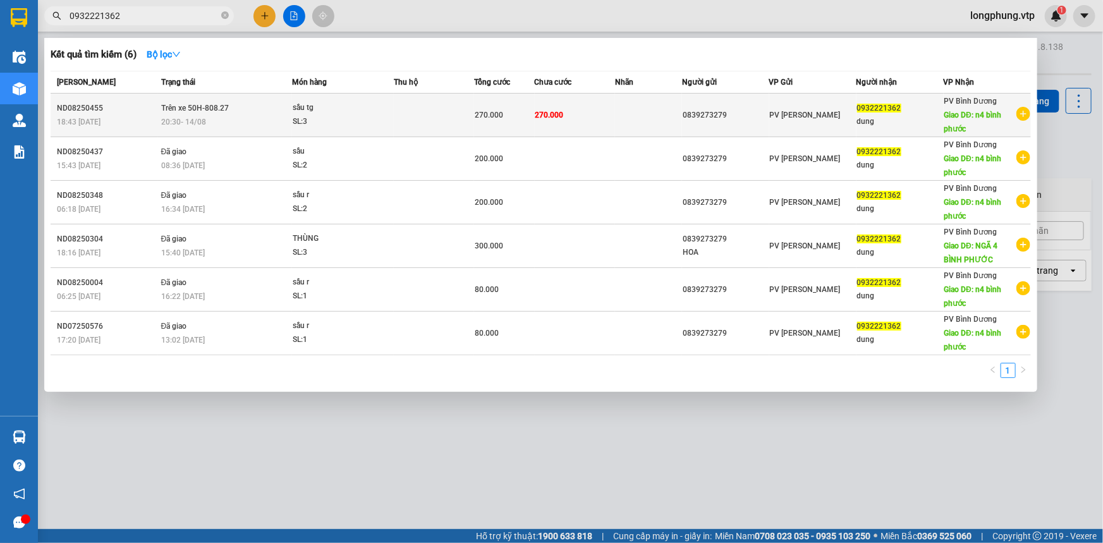
click at [529, 123] on td "270.000" at bounding box center [504, 116] width 60 height 44
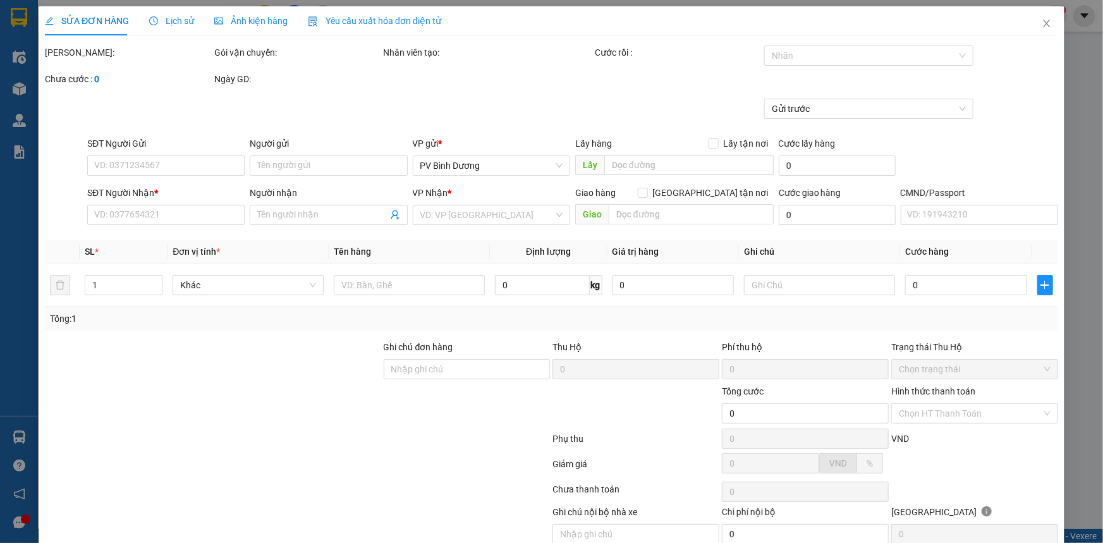
type input "0839273279"
type input "0932221362"
type input "dung"
type input "n4 bình phước"
type input "270.000"
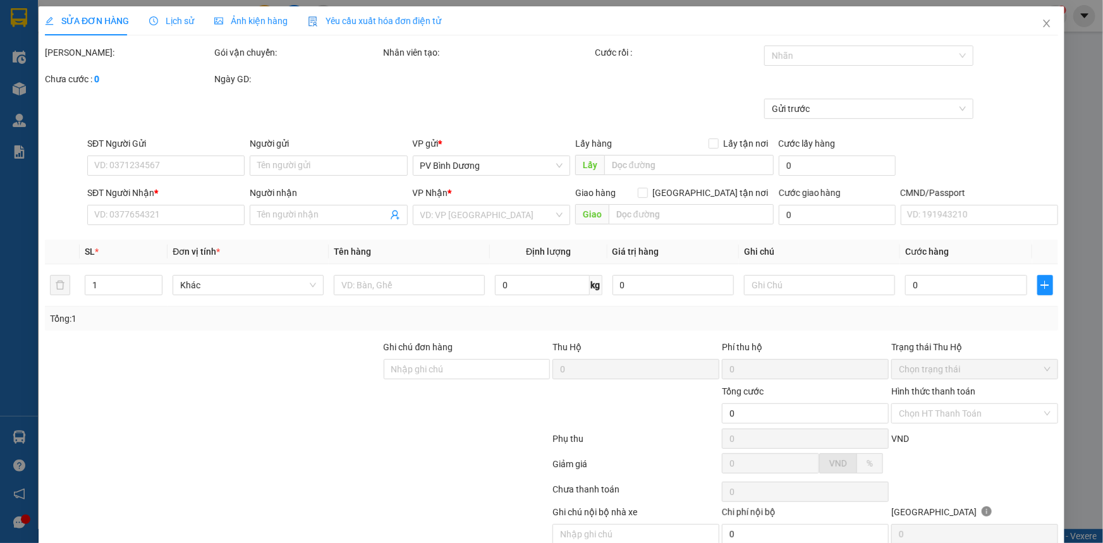
type input "270.000"
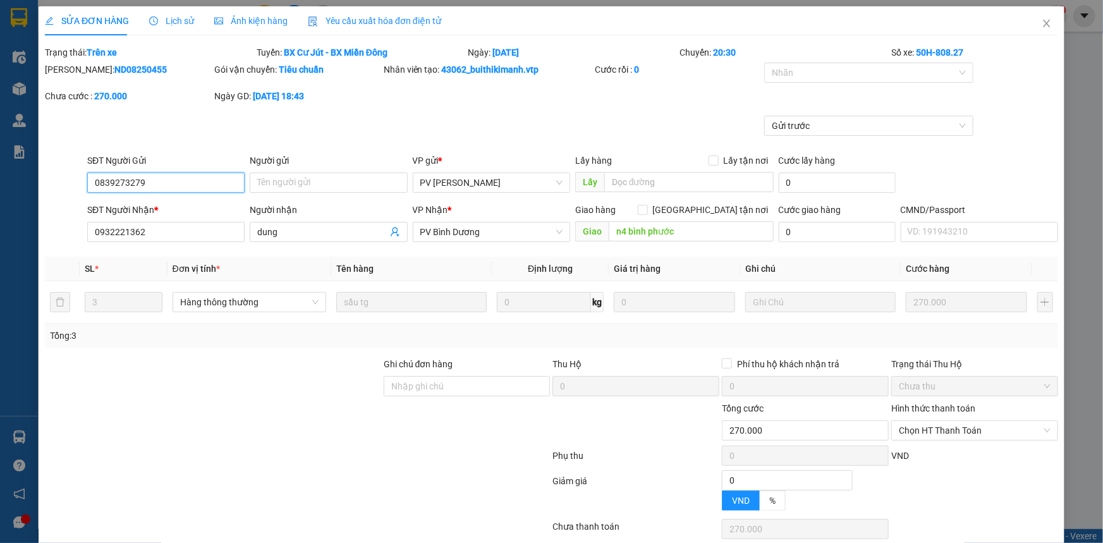
type input "13.500"
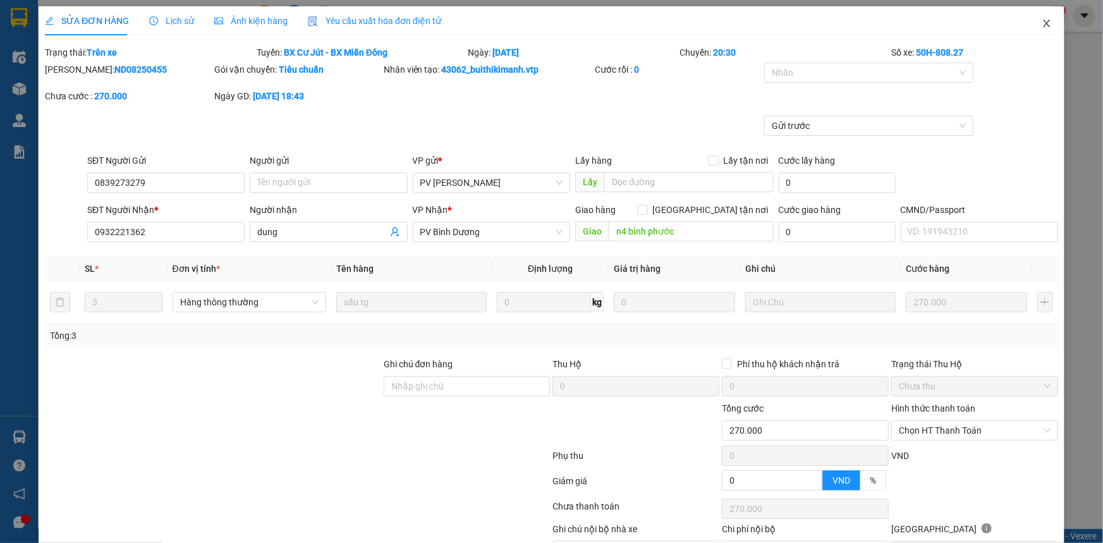
click at [1042, 22] on icon "close" at bounding box center [1047, 23] width 10 height 10
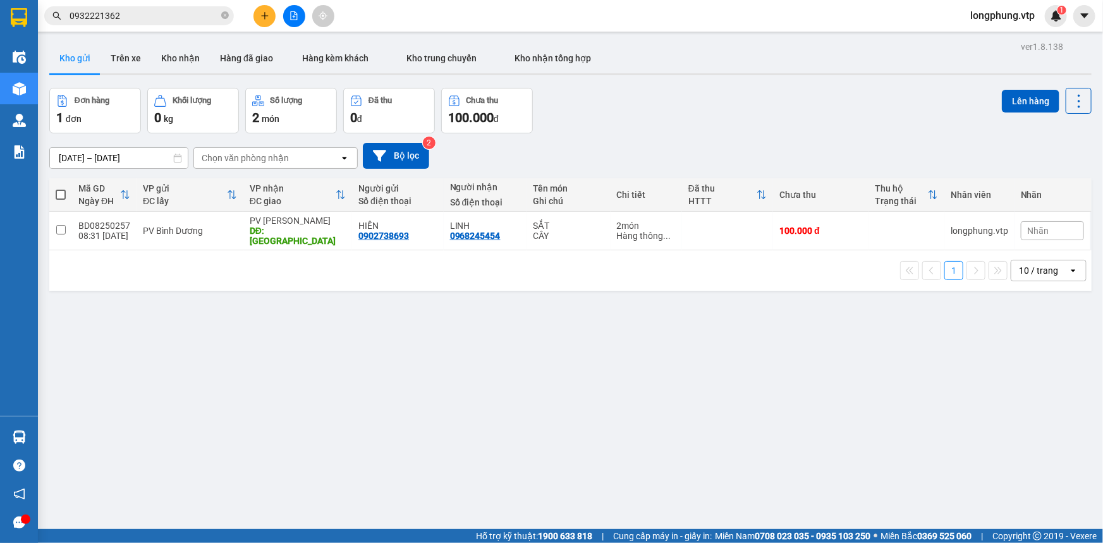
click at [202, 15] on input "0932221362" at bounding box center [144, 16] width 149 height 14
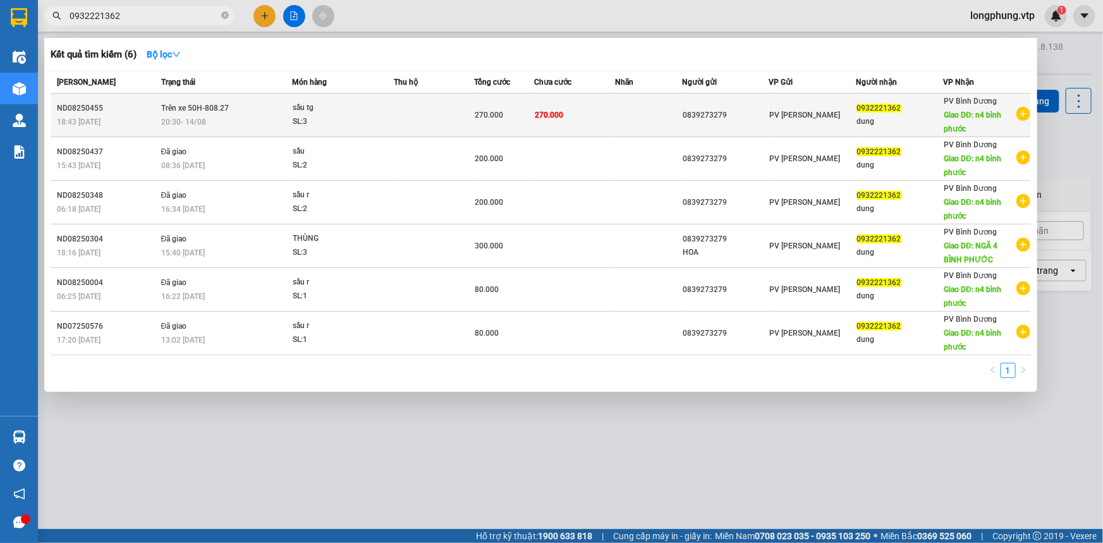
click at [411, 117] on td at bounding box center [434, 116] width 80 height 44
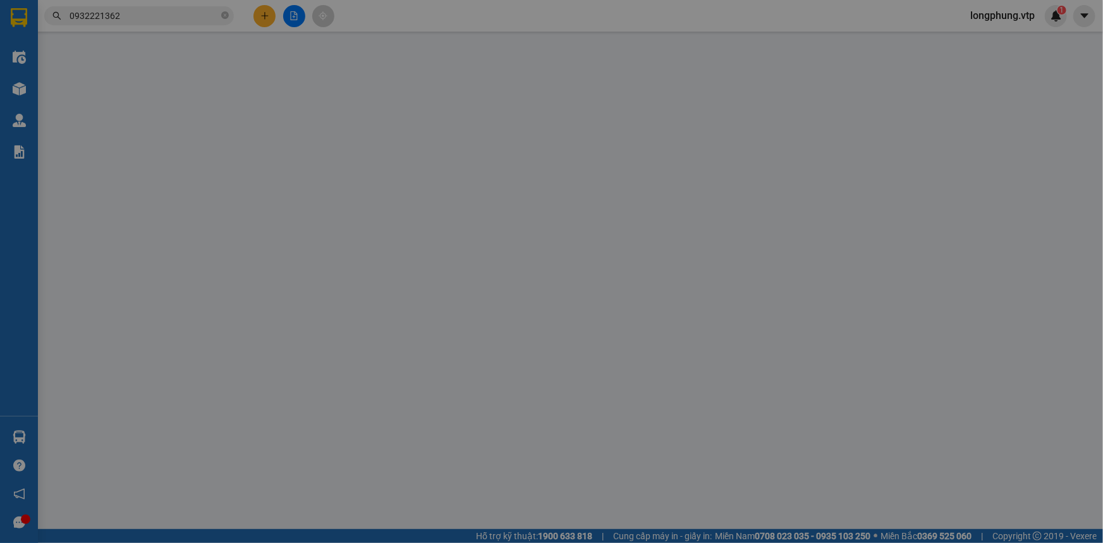
type input "0839273279"
type input "0932221362"
type input "dung"
type input "n4 bình phước"
type input "270.000"
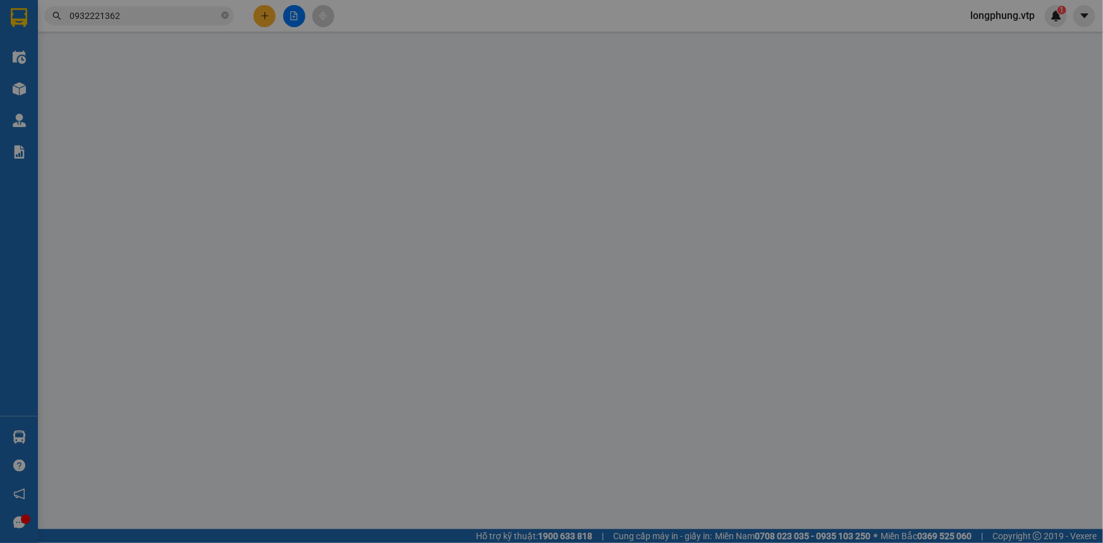
type input "270.000"
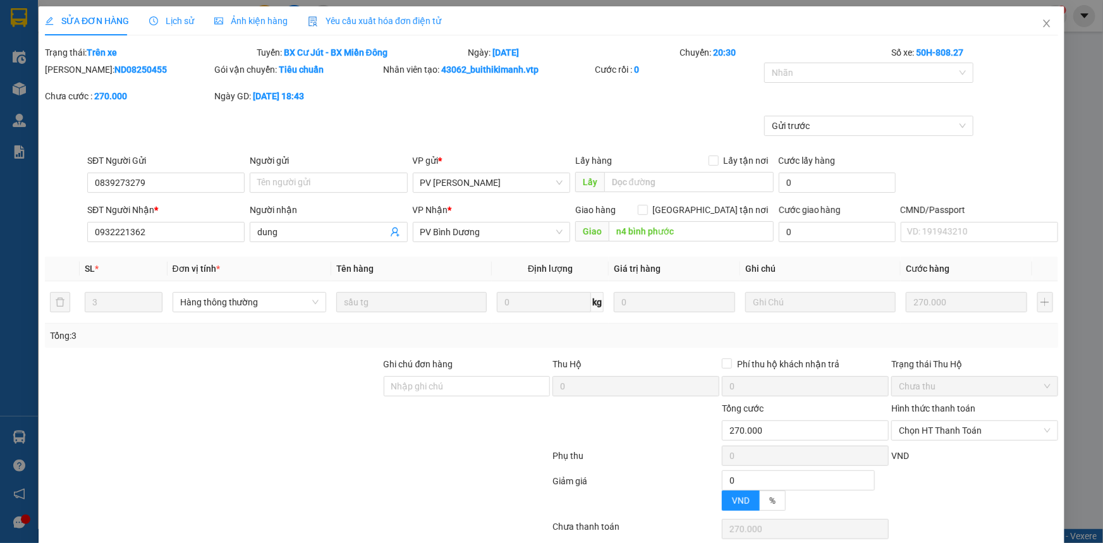
type input "13.500"
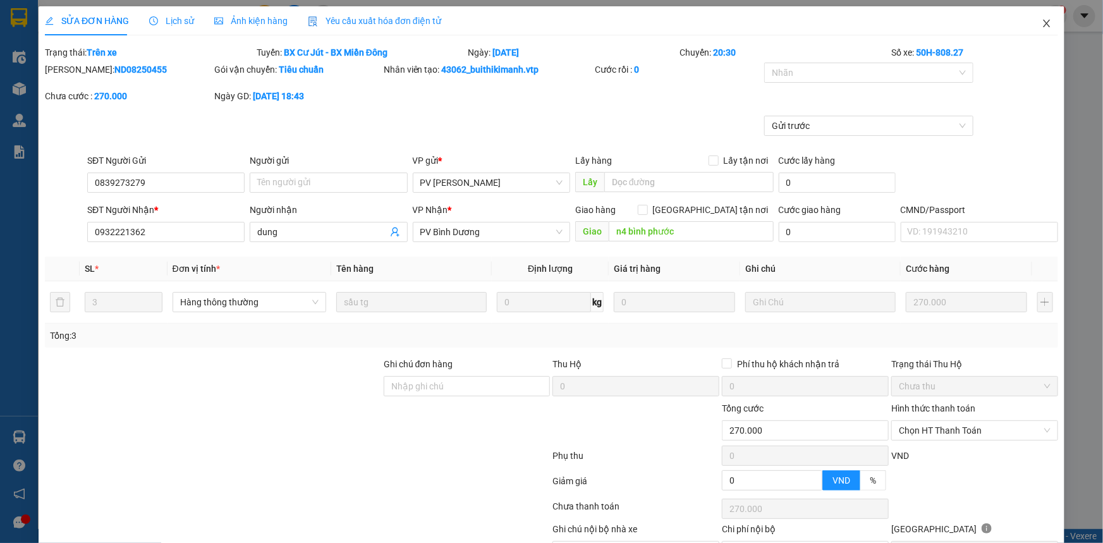
click at [1042, 22] on icon "close" at bounding box center [1047, 23] width 10 height 10
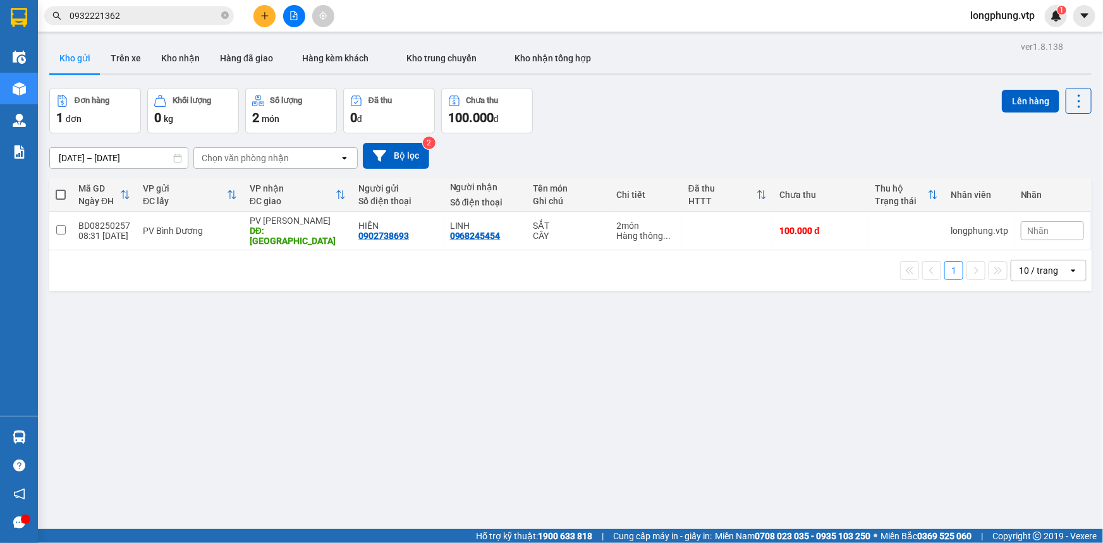
click at [95, 15] on input "0932221362" at bounding box center [144, 16] width 149 height 14
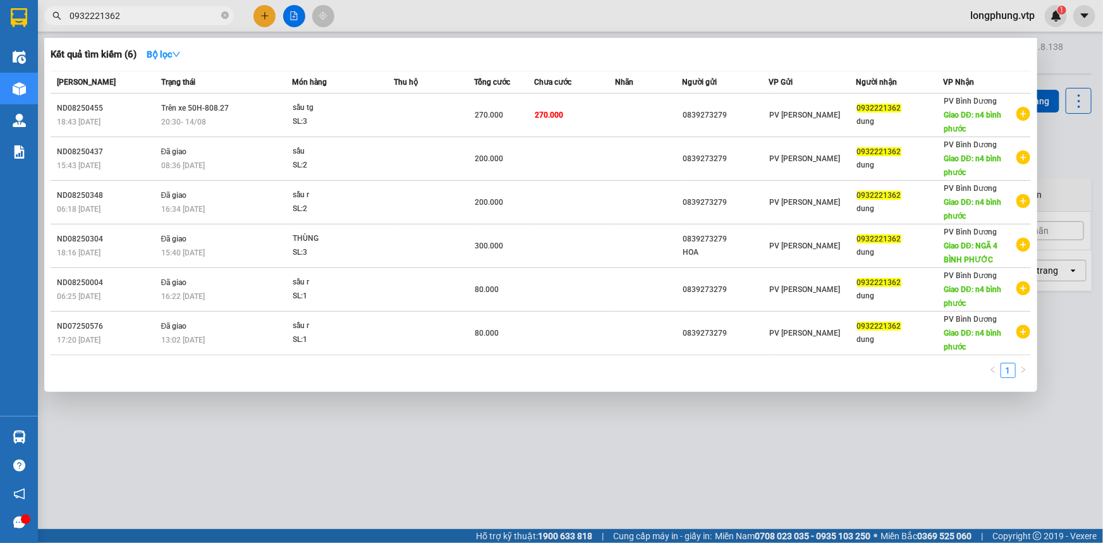
click at [95, 15] on input "0932221362" at bounding box center [144, 16] width 149 height 14
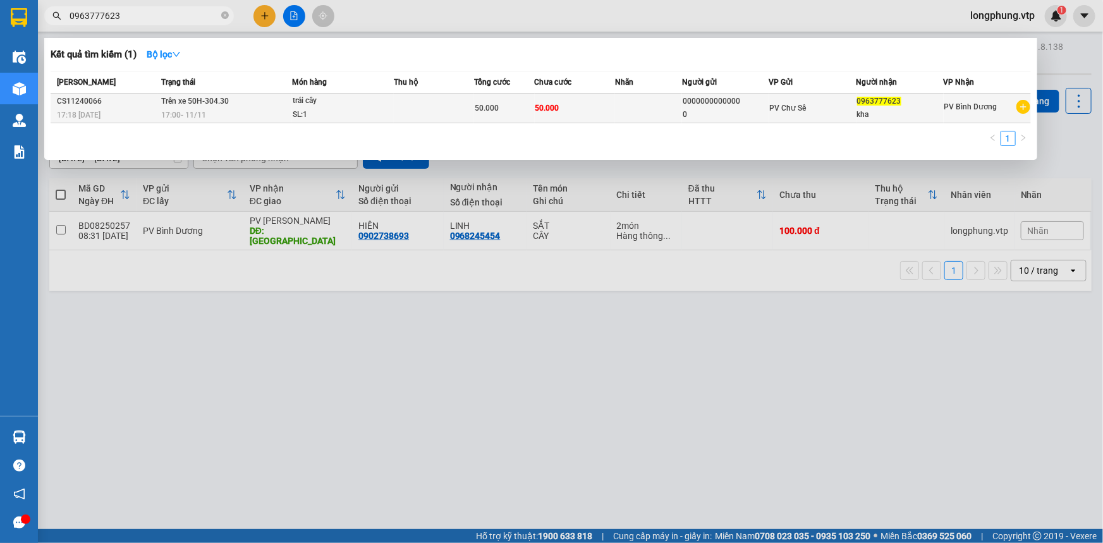
type input "0963777623"
click at [439, 112] on td at bounding box center [434, 109] width 80 height 30
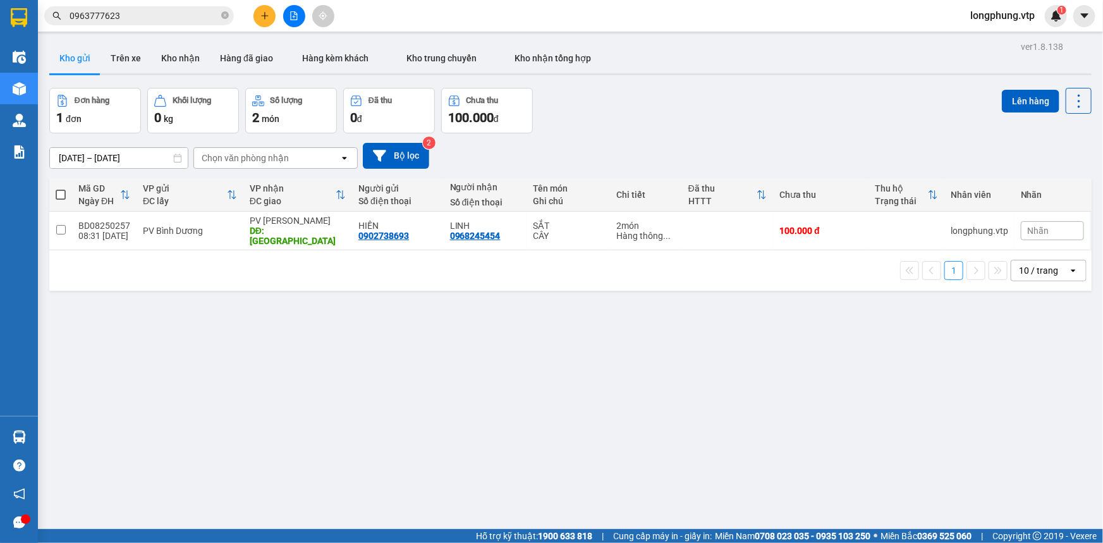
click at [172, 19] on input "0963777623" at bounding box center [144, 16] width 149 height 14
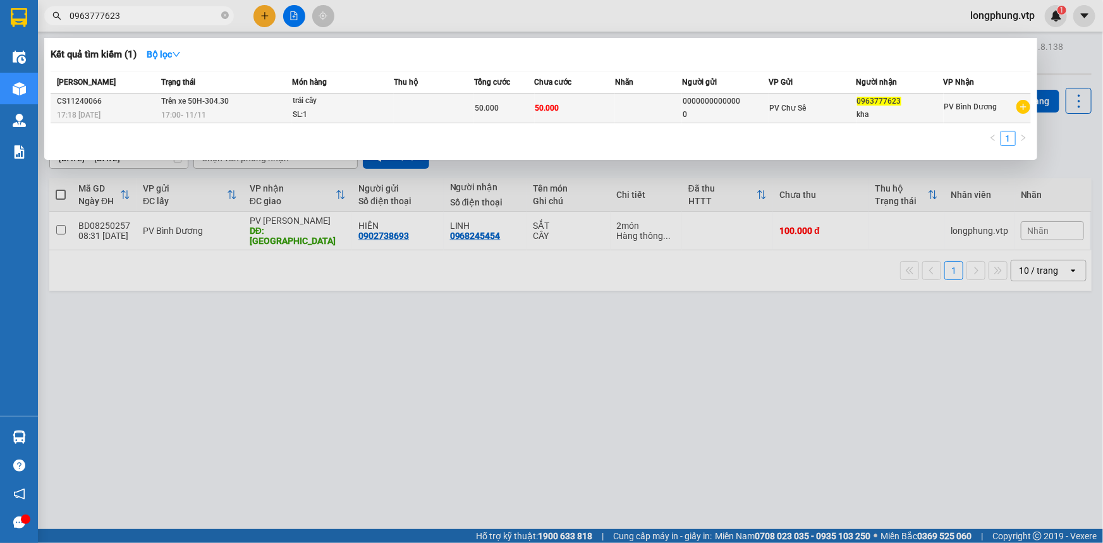
click at [359, 101] on div "trái cây" at bounding box center [340, 101] width 95 height 14
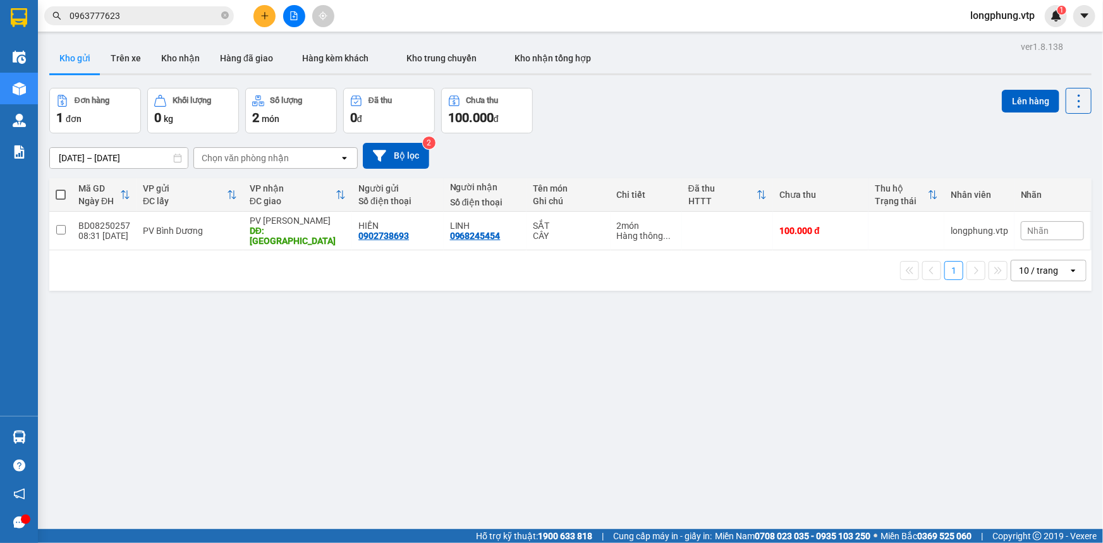
click at [156, 19] on input "0963777623" at bounding box center [144, 16] width 149 height 14
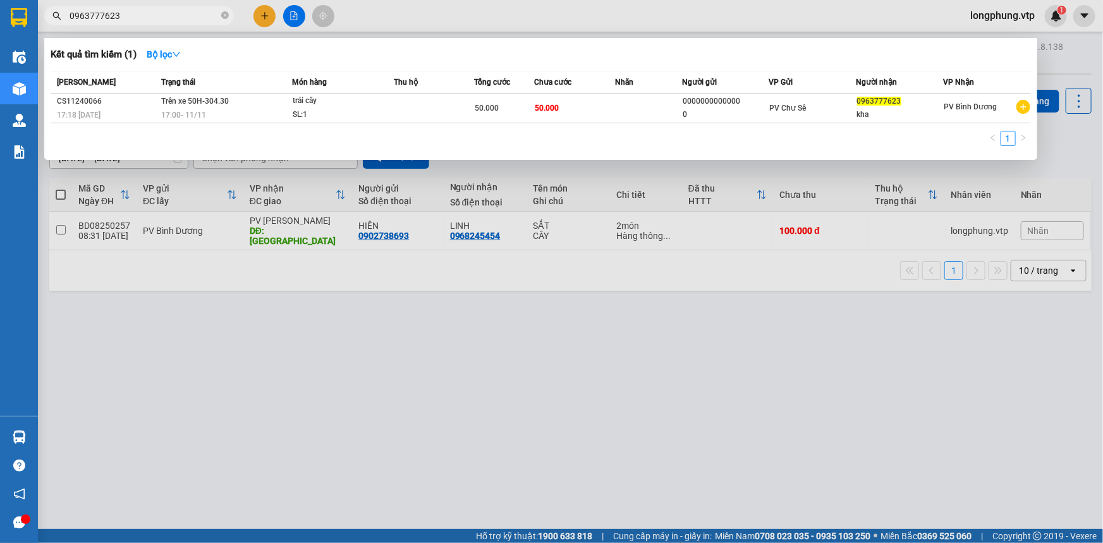
click at [102, 17] on input "0963777623" at bounding box center [144, 16] width 149 height 14
drag, startPoint x: 122, startPoint y: 16, endPoint x: 4, endPoint y: 16, distance: 117.6
click at [4, 16] on section "Kết quả tìm kiếm ( 1 ) Bộ lọc Mã ĐH Trạng thái Món hàng Thu hộ Tổng cước Chưa c…" at bounding box center [551, 271] width 1103 height 543
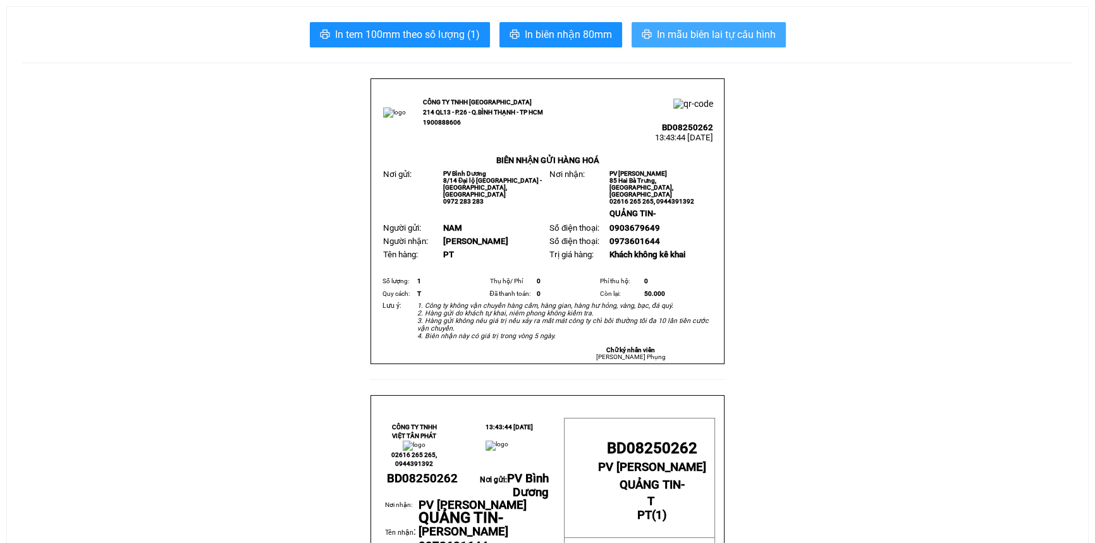
click at [666, 28] on span "In mẫu biên lai tự cấu hình" at bounding box center [716, 35] width 119 height 16
